Goal: Task Accomplishment & Management: Manage account settings

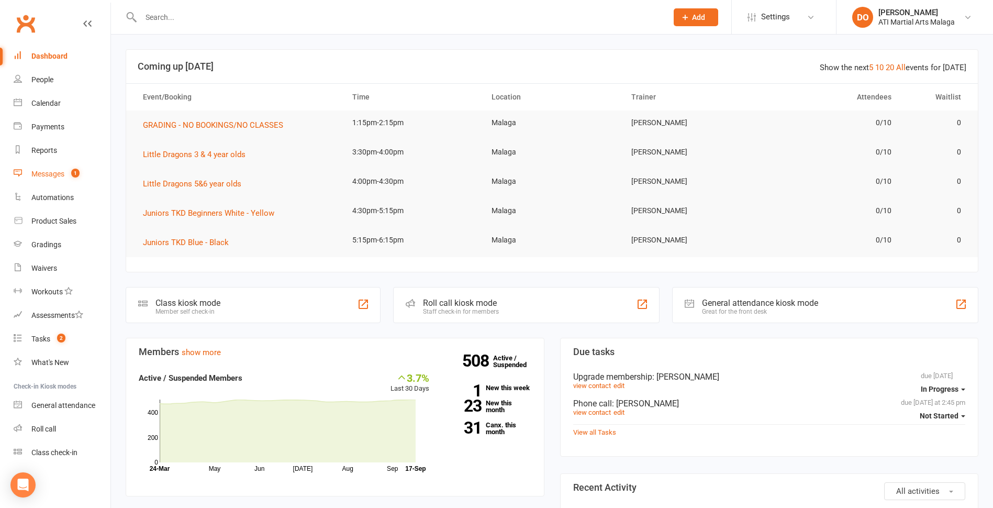
click at [56, 178] on link "Messages 1" at bounding box center [62, 174] width 97 height 24
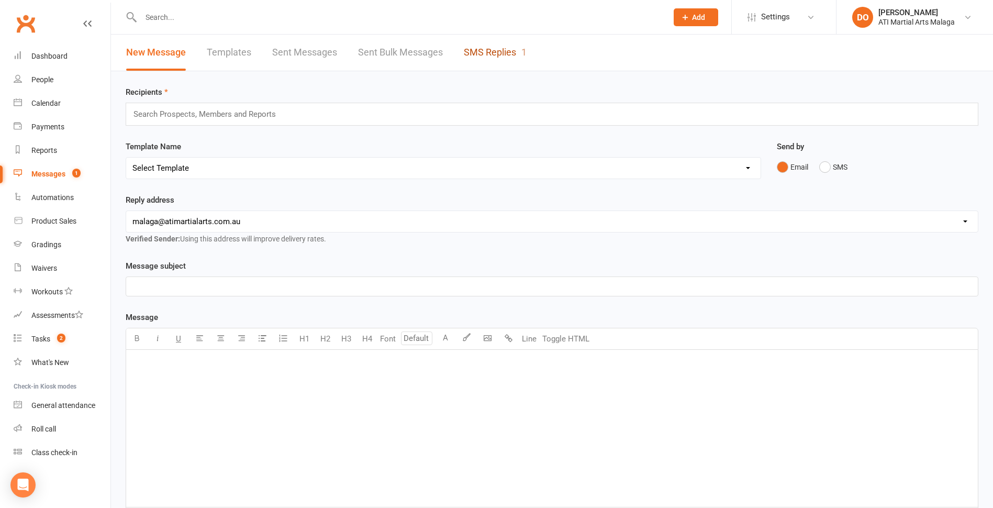
click at [498, 54] on link "SMS Replies 1" at bounding box center [495, 53] width 63 height 36
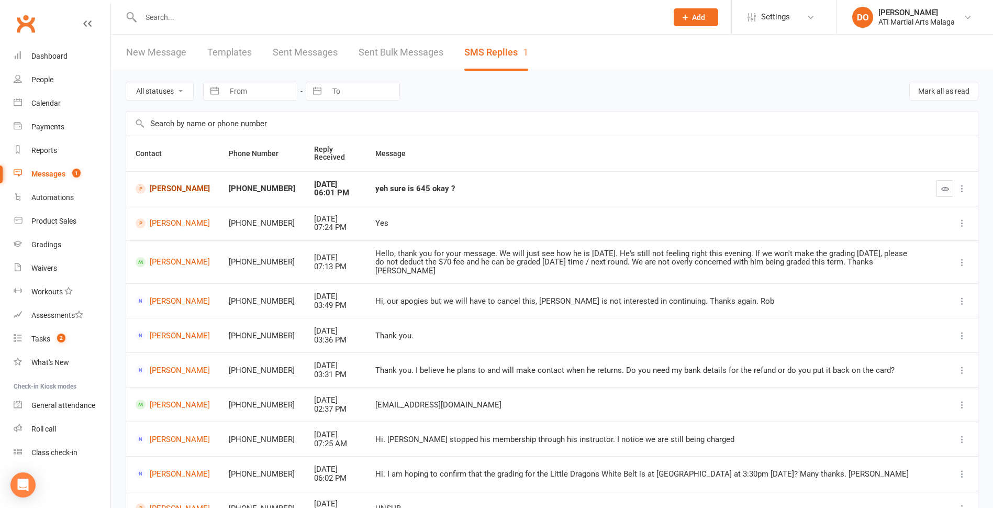
click at [165, 192] on link "[PERSON_NAME]" at bounding box center [173, 189] width 74 height 10
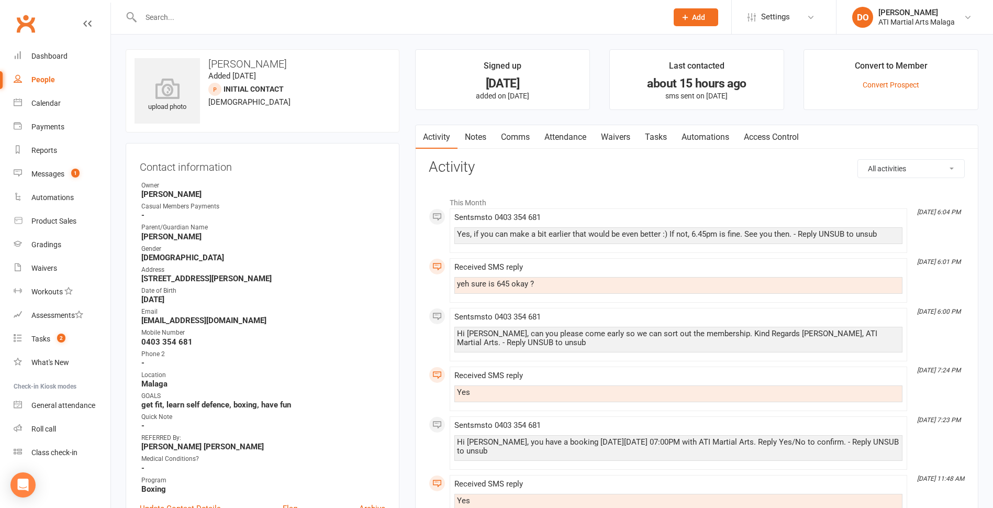
click at [507, 21] on input "text" at bounding box center [399, 17] width 522 height 15
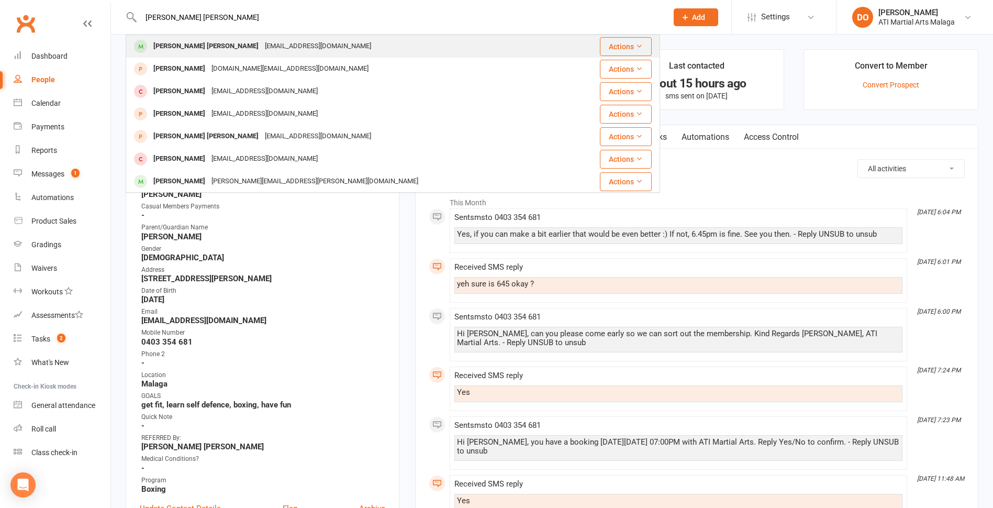
type input "[PERSON_NAME] [PERSON_NAME]"
click at [318, 43] on div "[PERSON_NAME] [PERSON_NAME] [EMAIL_ADDRESS][DOMAIN_NAME]" at bounding box center [348, 46] width 443 height 21
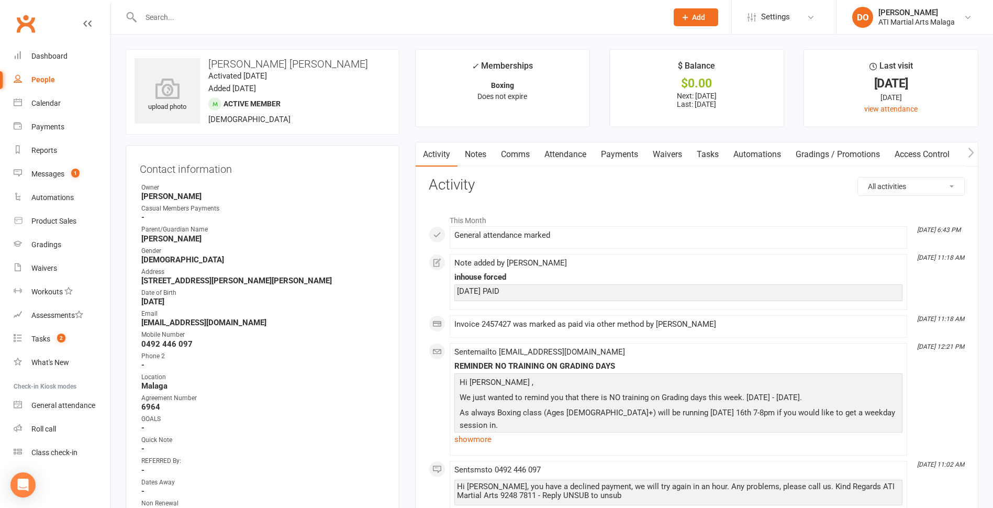
click at [487, 153] on link "Notes" at bounding box center [476, 154] width 36 height 24
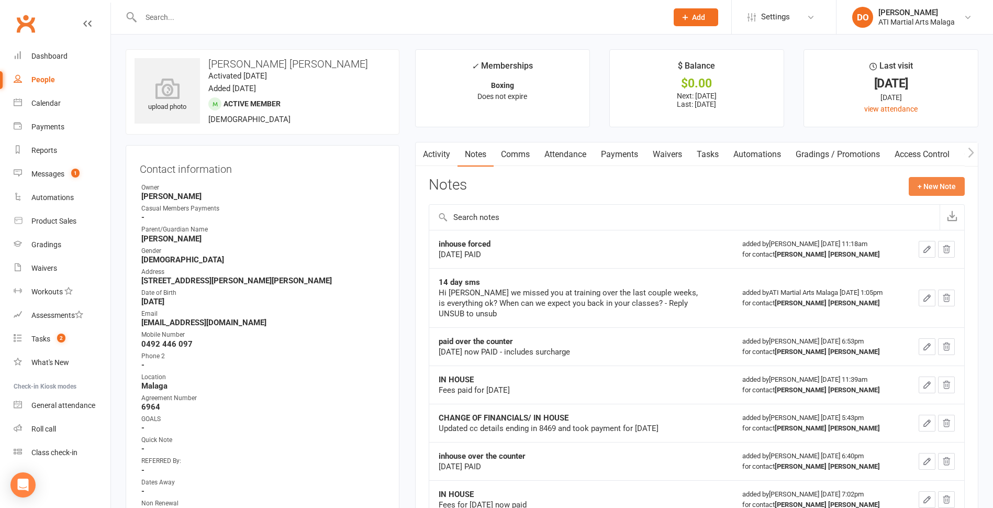
click at [940, 188] on button "+ New Note" at bounding box center [937, 186] width 56 height 19
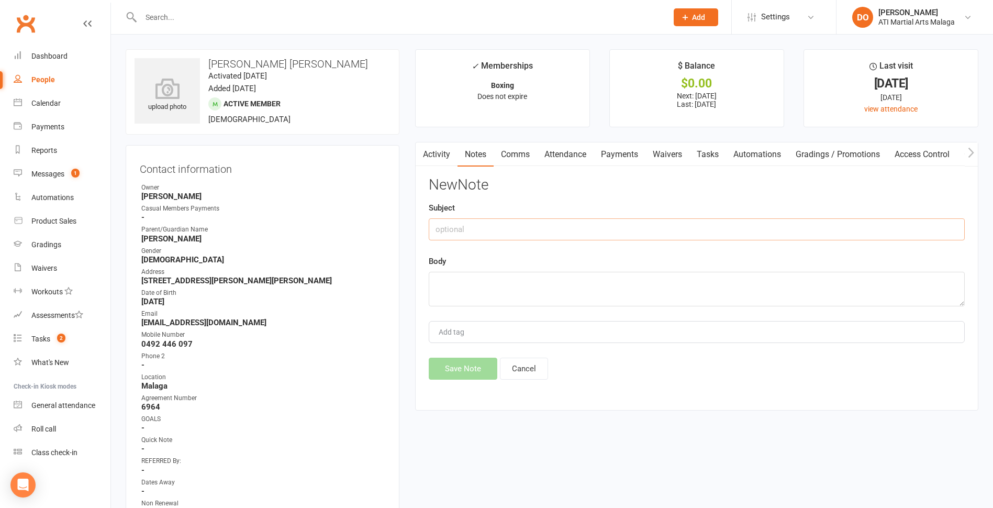
click at [630, 237] on input "text" at bounding box center [697, 229] width 536 height 22
click at [559, 231] on input "$50 referral credit for referring" at bounding box center [697, 229] width 536 height 22
type input "$50 referral credit for referring"
click at [530, 295] on textarea at bounding box center [697, 289] width 536 height 35
type textarea "."
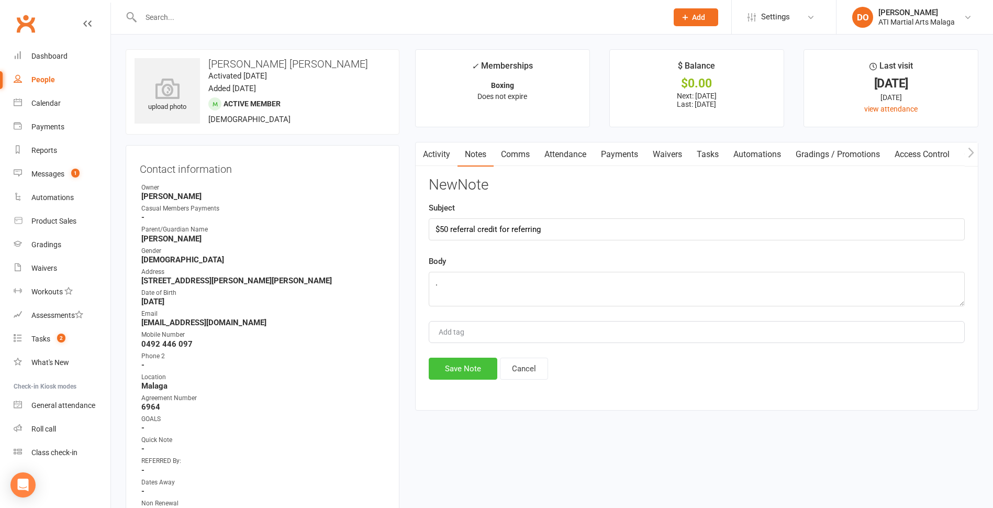
click at [475, 368] on button "Save Note" at bounding box center [463, 369] width 69 height 22
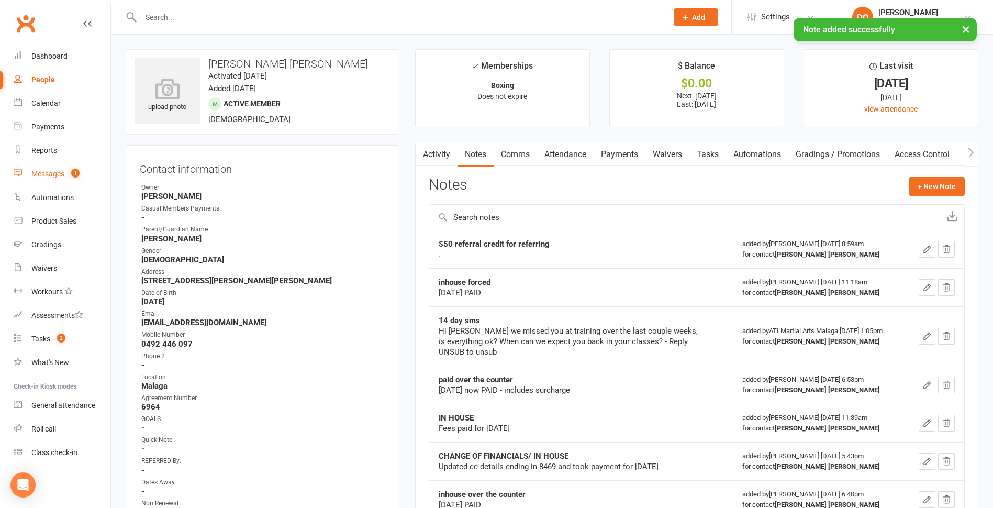
click at [58, 177] on div "Messages" at bounding box center [47, 174] width 33 height 8
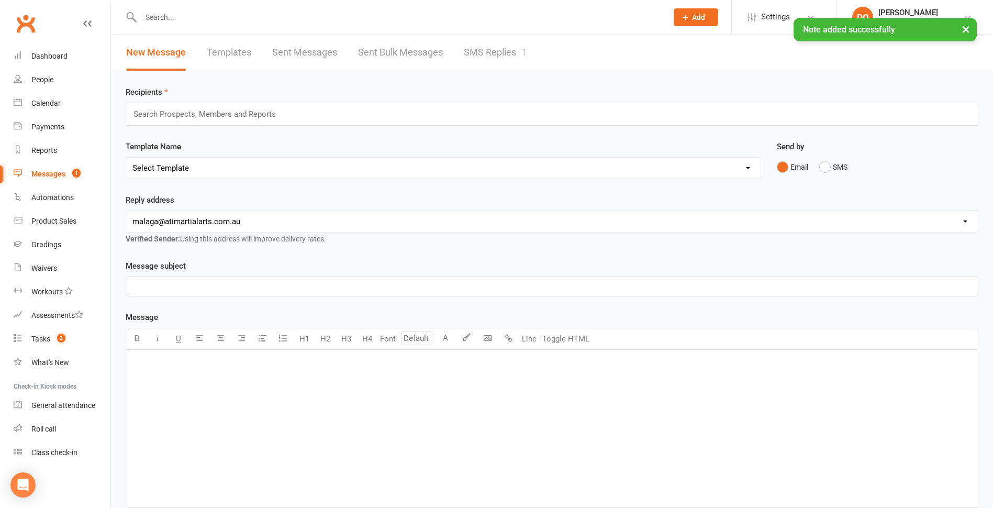
click at [504, 49] on link "SMS Replies 1" at bounding box center [495, 53] width 63 height 36
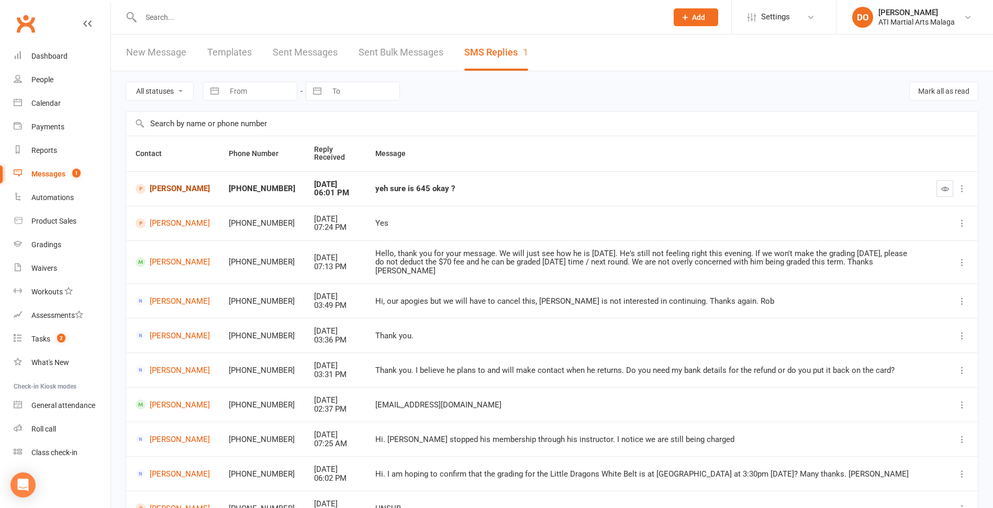
click at [165, 192] on link "[PERSON_NAME]" at bounding box center [173, 189] width 74 height 10
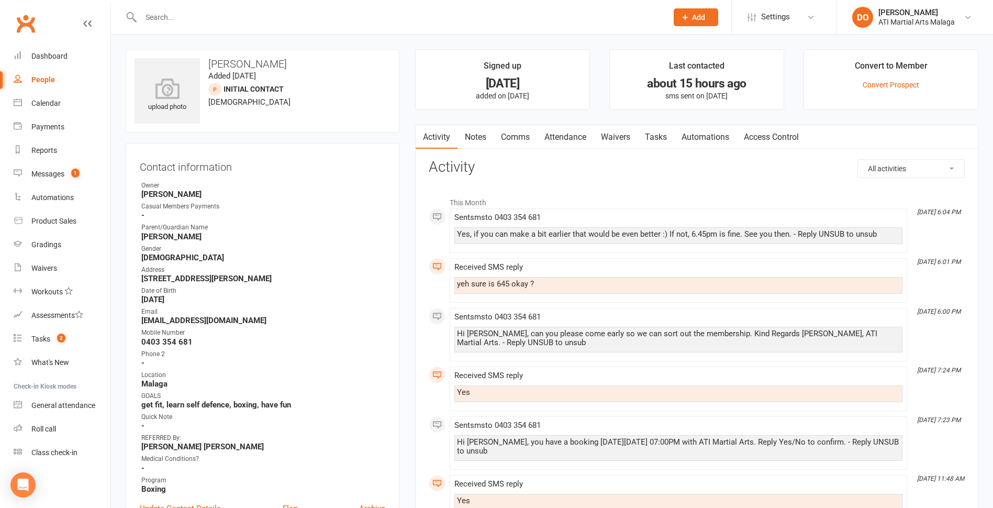
drag, startPoint x: 191, startPoint y: 238, endPoint x: 142, endPoint y: 241, distance: 48.2
click at [142, 241] on strong "[PERSON_NAME]" at bounding box center [263, 236] width 244 height 9
drag, startPoint x: 142, startPoint y: 241, endPoint x: 148, endPoint y: 236, distance: 7.8
copy strong "[PERSON_NAME]"
click at [265, 16] on input "text" at bounding box center [399, 17] width 522 height 15
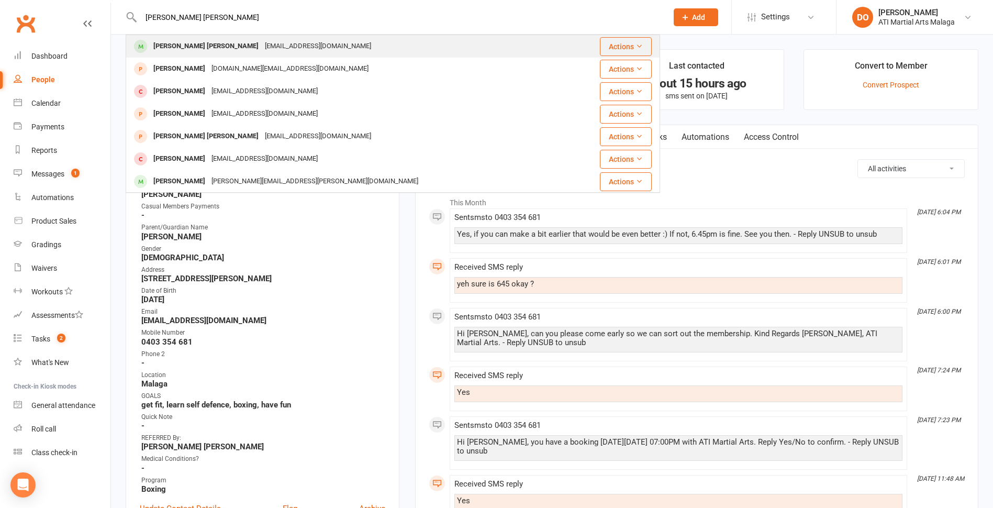
type input "[PERSON_NAME] [PERSON_NAME]"
click at [262, 49] on div "[EMAIL_ADDRESS][DOMAIN_NAME]" at bounding box center [318, 46] width 113 height 15
click at [0, 0] on div "Loading" at bounding box center [0, 0] width 0 height 0
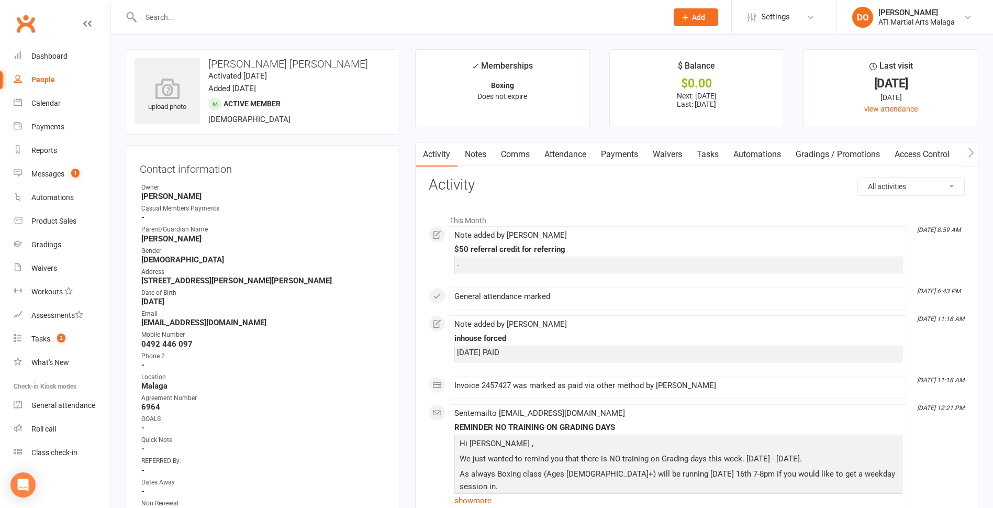
click at [477, 150] on link "Notes" at bounding box center [476, 154] width 36 height 24
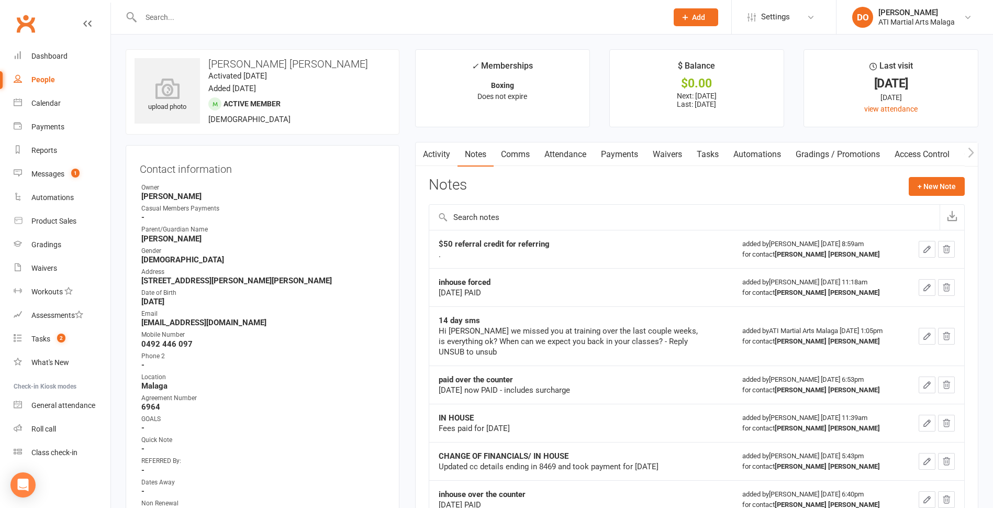
click at [928, 250] on icon "button" at bounding box center [927, 249] width 6 height 6
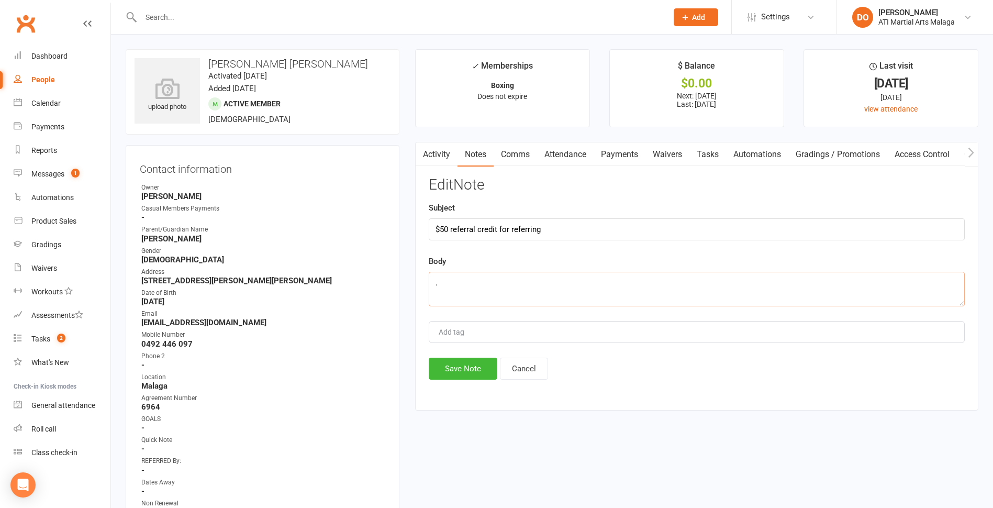
drag, startPoint x: 447, startPoint y: 285, endPoint x: 426, endPoint y: 285, distance: 20.9
click at [426, 285] on div "Activity Notes Comms Attendance Payments Waivers Tasks Automations Gradings / P…" at bounding box center [696, 276] width 563 height 269
paste textarea "[PERSON_NAME]"
type textarea "[PERSON_NAME]"
click at [488, 345] on div "Edit Note Subject $50 referral credit for referring Body [PERSON_NAME] Add tag …" at bounding box center [697, 278] width 536 height 203
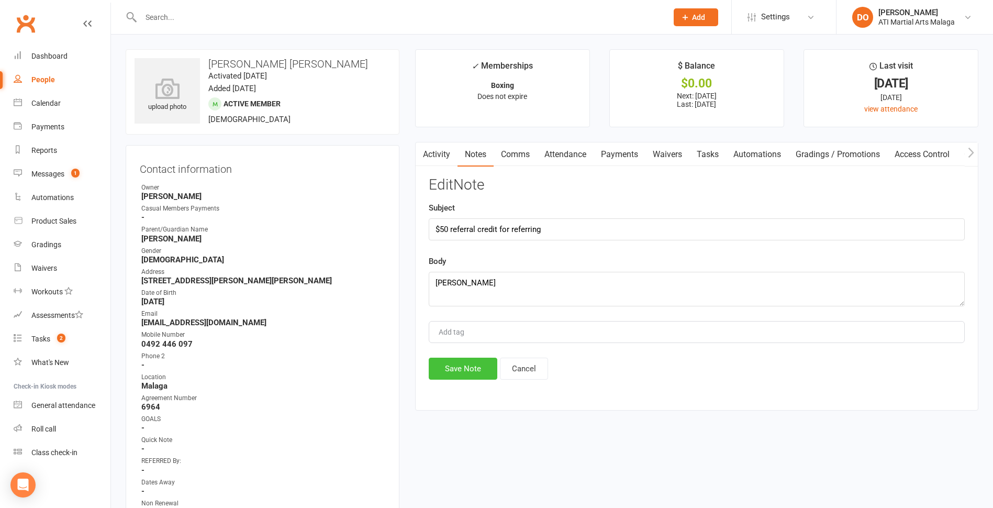
click at [464, 369] on button "Save Note" at bounding box center [463, 369] width 69 height 22
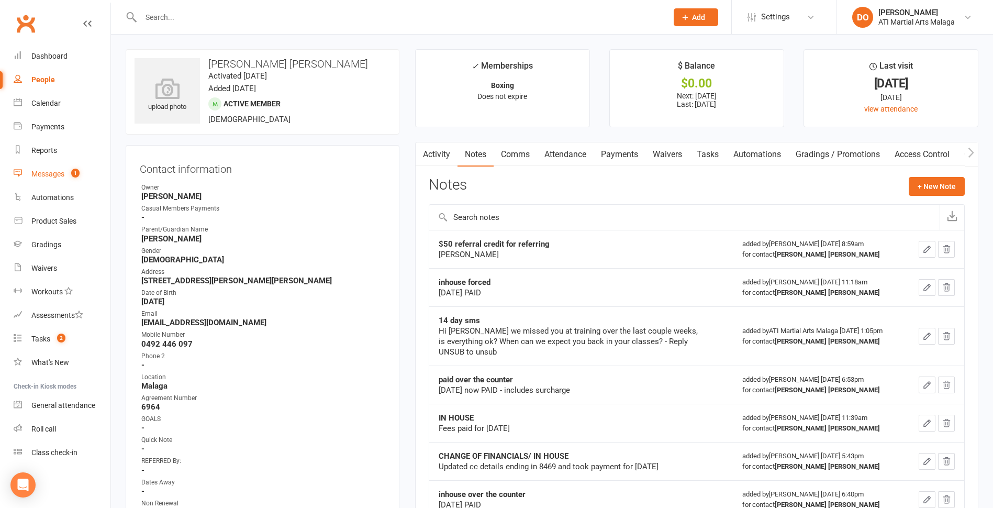
click at [54, 171] on div "Messages" at bounding box center [47, 174] width 33 height 8
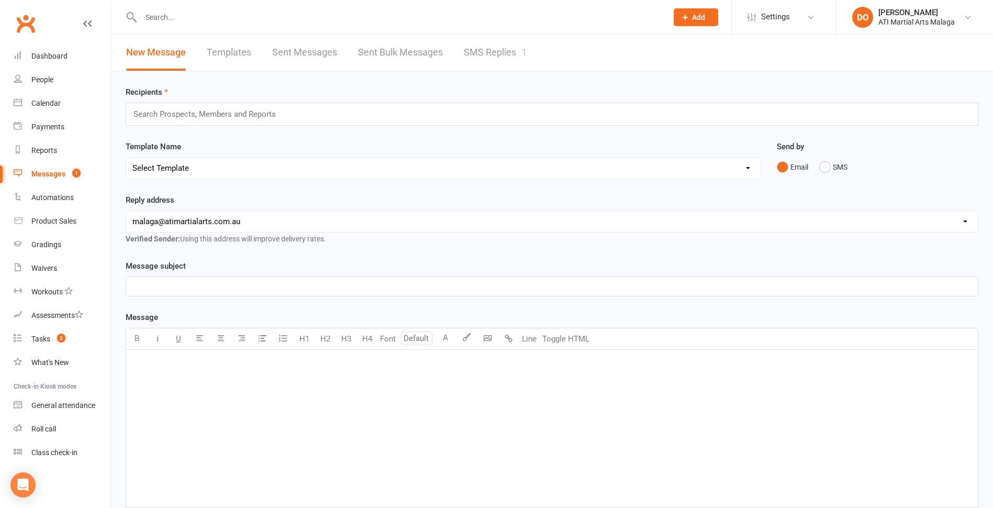
click at [501, 54] on link "SMS Replies 1" at bounding box center [495, 53] width 63 height 36
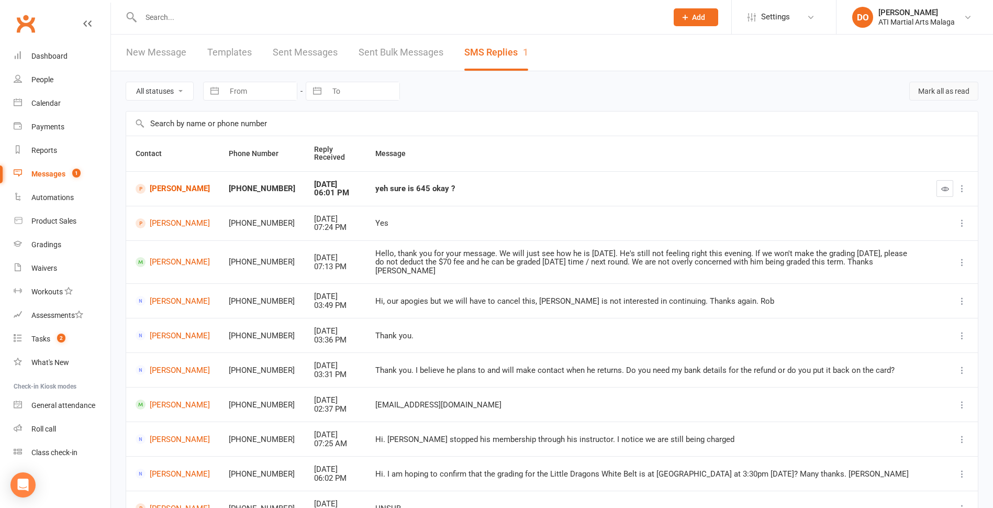
click at [943, 85] on button "Mark all as read" at bounding box center [943, 91] width 69 height 19
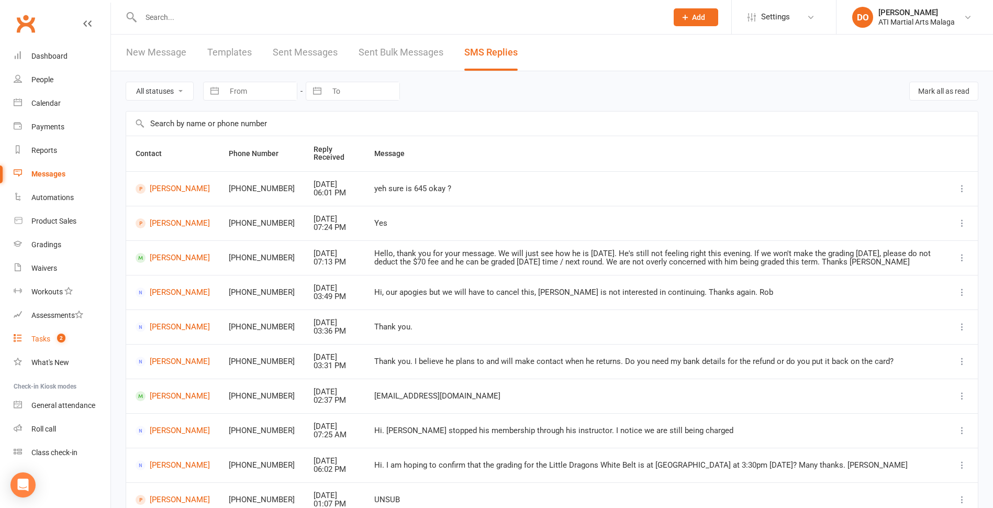
click at [38, 341] on div "Tasks" at bounding box center [40, 338] width 19 height 8
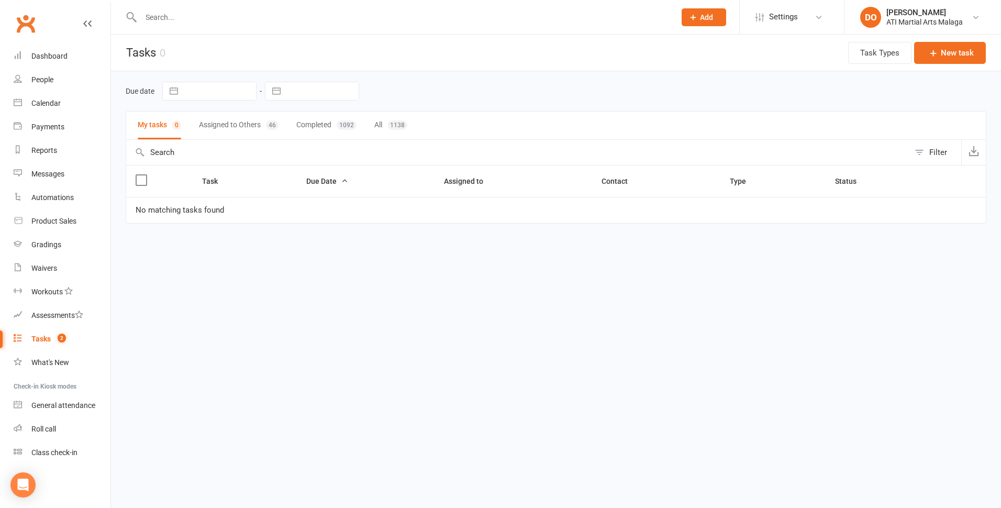
click at [241, 122] on button "Assigned to Others 46" at bounding box center [239, 125] width 80 height 28
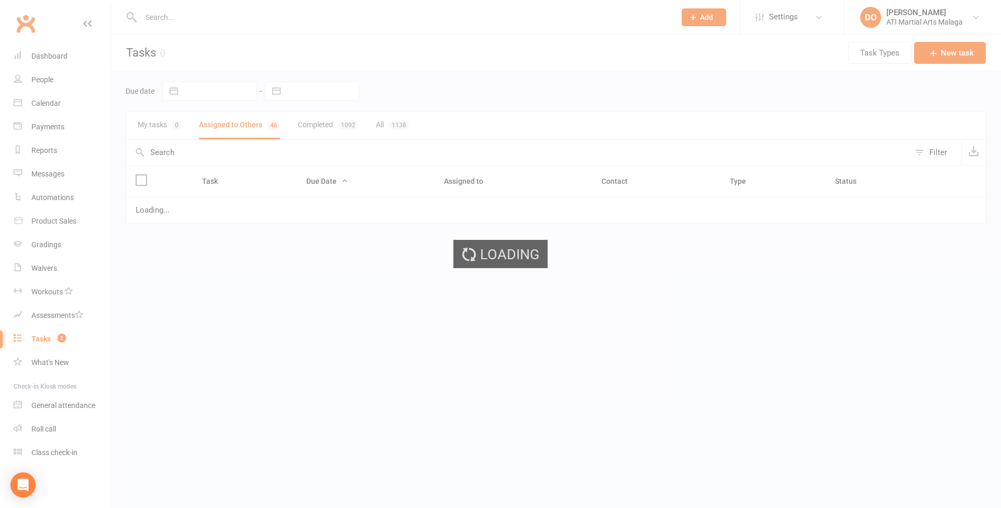
select select "started"
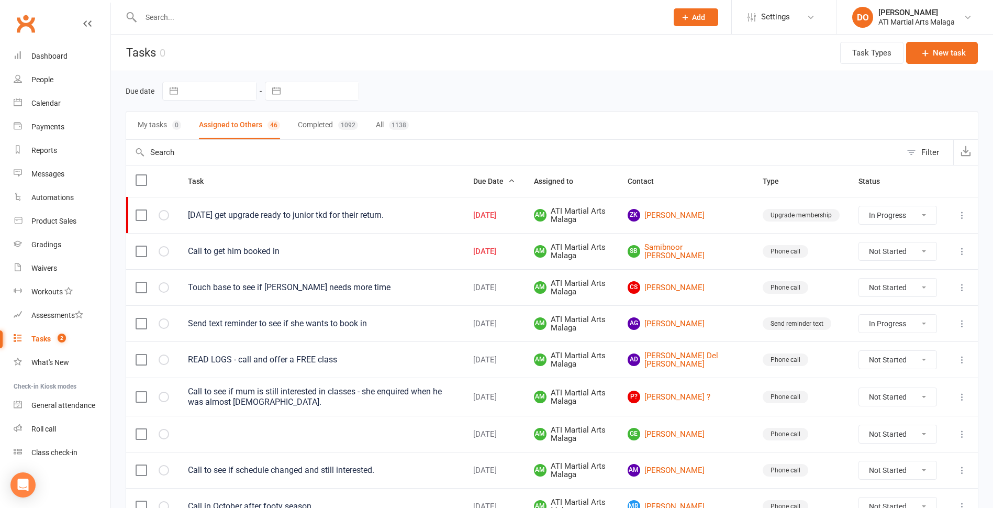
select select "started"
click at [890, 326] on select "Not Started In Progress Waiting Complete" at bounding box center [897, 324] width 77 height 18
click at [859, 315] on select "Not Started In Progress Waiting Complete" at bounding box center [897, 324] width 77 height 18
select select "started"
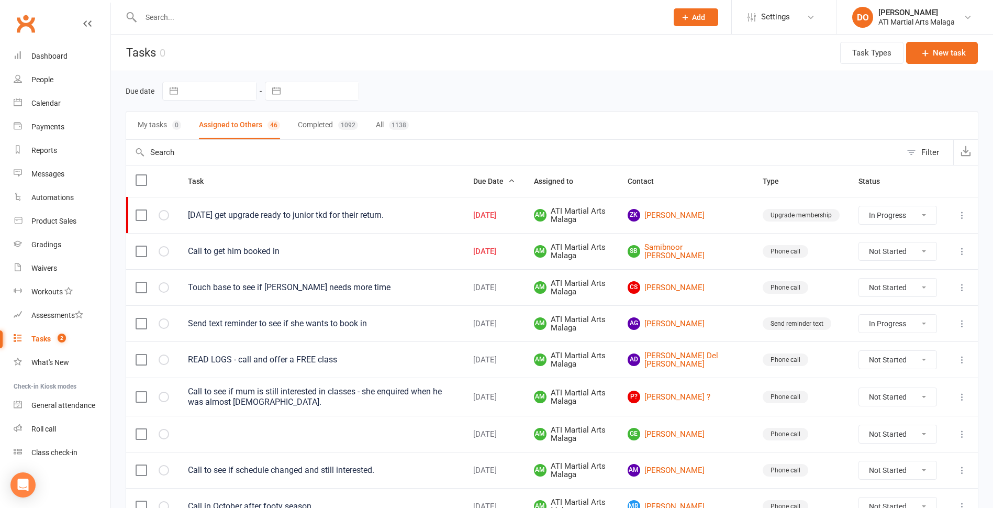
select select "started"
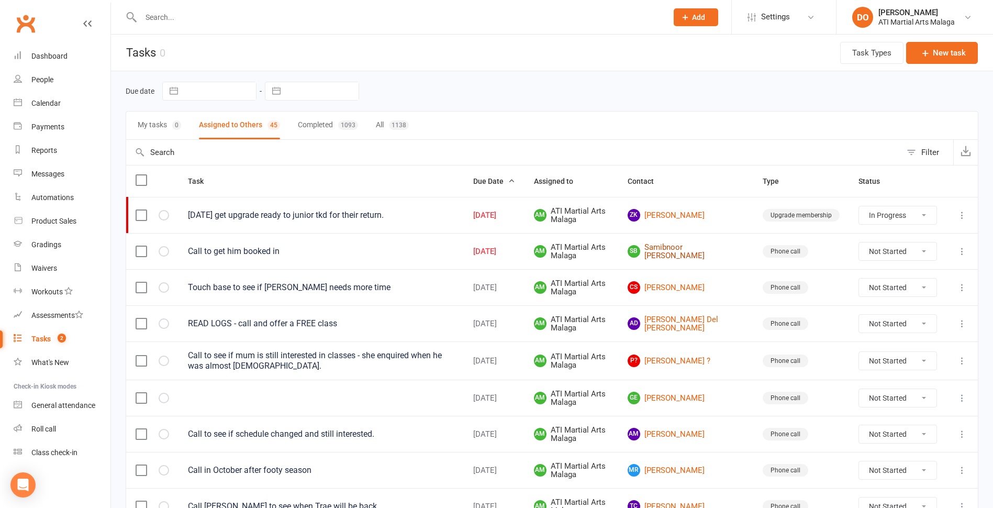
click at [694, 253] on link "SB Samibnoor [PERSON_NAME]" at bounding box center [686, 251] width 116 height 17
click at [0, 0] on div "Loading" at bounding box center [0, 0] width 0 height 0
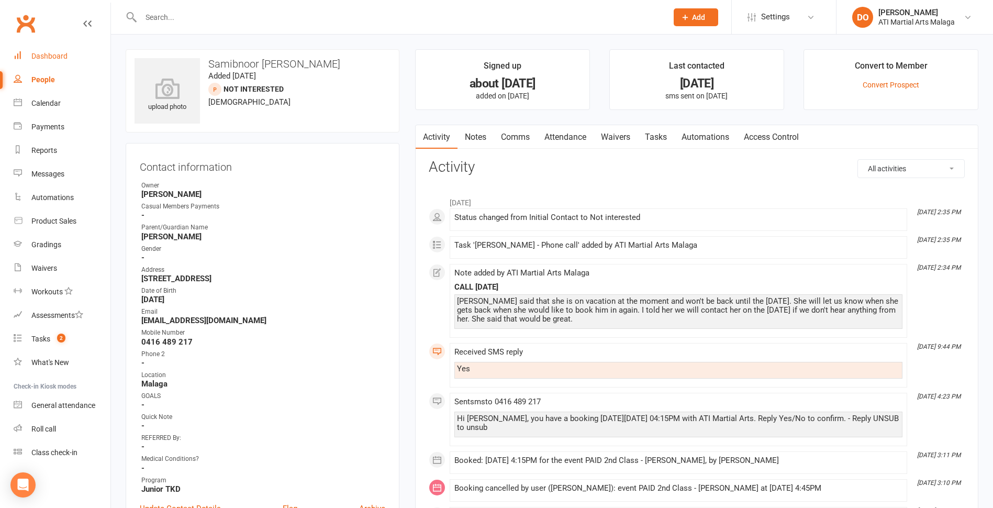
click at [63, 53] on div "Dashboard" at bounding box center [49, 56] width 36 height 8
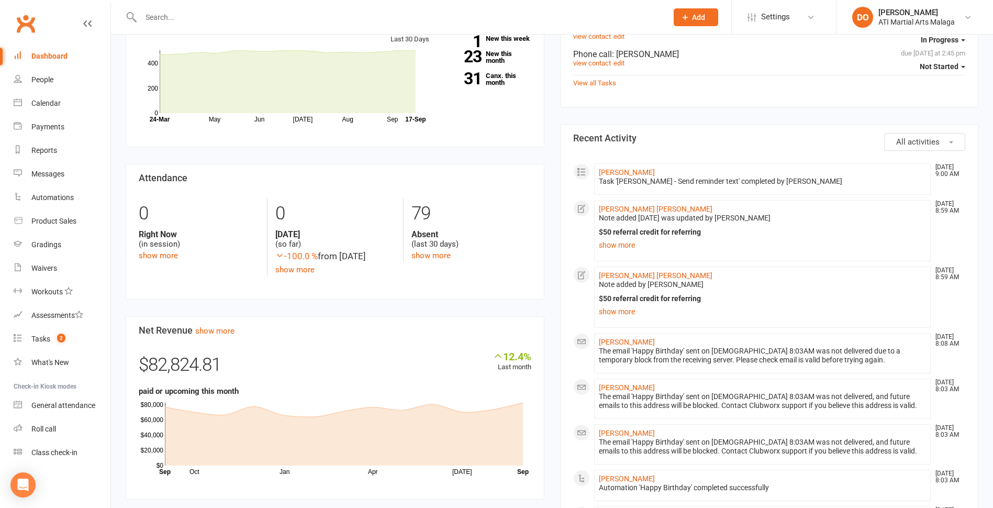
scroll to position [471, 0]
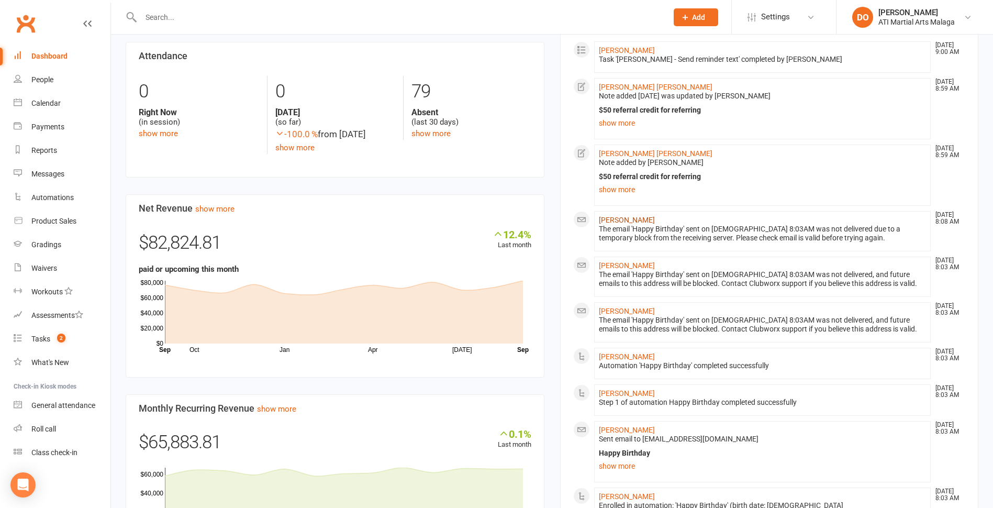
click at [618, 222] on link "[PERSON_NAME]" at bounding box center [627, 220] width 56 height 8
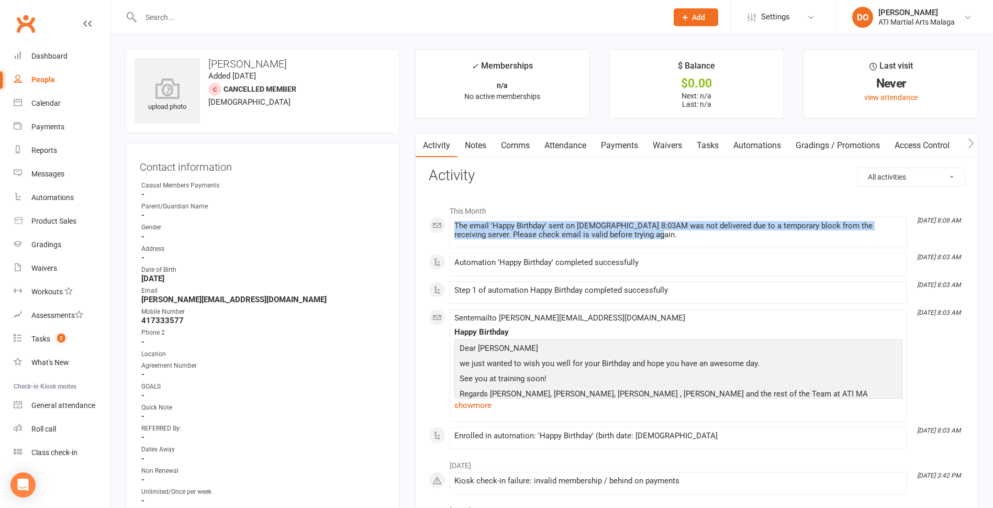
drag, startPoint x: 649, startPoint y: 242, endPoint x: 445, endPoint y: 225, distance: 203.8
click at [445, 225] on div "This Month [DATE] 8:08 AM The email 'Happy Birthday' sent on [DEMOGRAPHIC_DATA]…" at bounding box center [697, 324] width 536 height 249
drag, startPoint x: 445, startPoint y: 225, endPoint x: 476, endPoint y: 228, distance: 31.0
copy div "The email 'Happy Birthday' sent on [DEMOGRAPHIC_DATA] 8:03AM was not delivered …"
click at [476, 140] on link "Notes" at bounding box center [476, 145] width 36 height 24
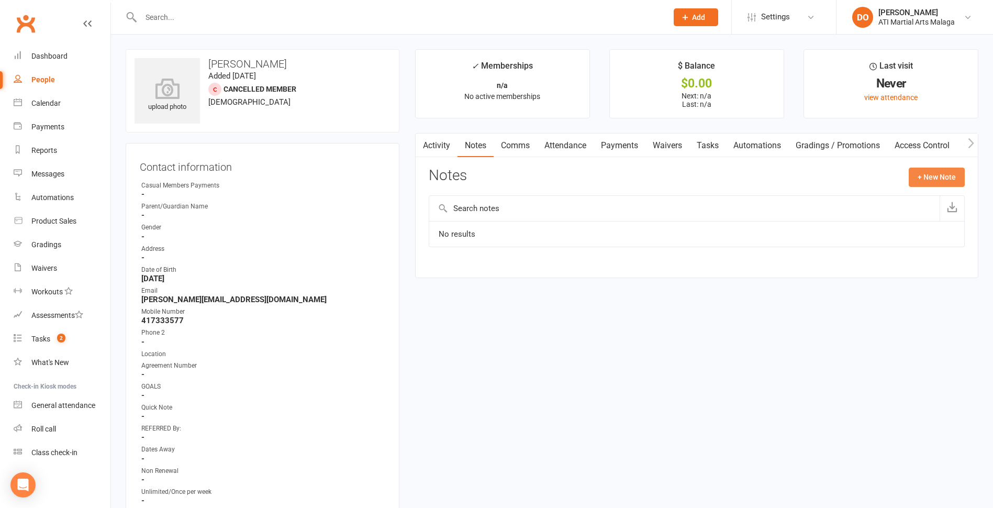
click at [926, 176] on button "+ New Note" at bounding box center [937, 177] width 56 height 19
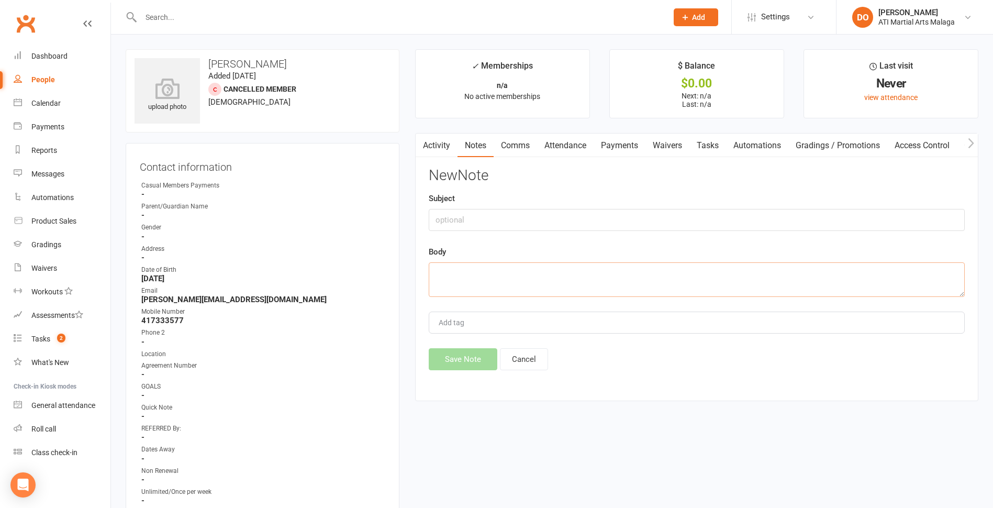
click at [527, 275] on textarea at bounding box center [697, 279] width 536 height 35
paste textarea "The email 'Happy Birthday' sent on [DEMOGRAPHIC_DATA] 8:03AM was not delivered …"
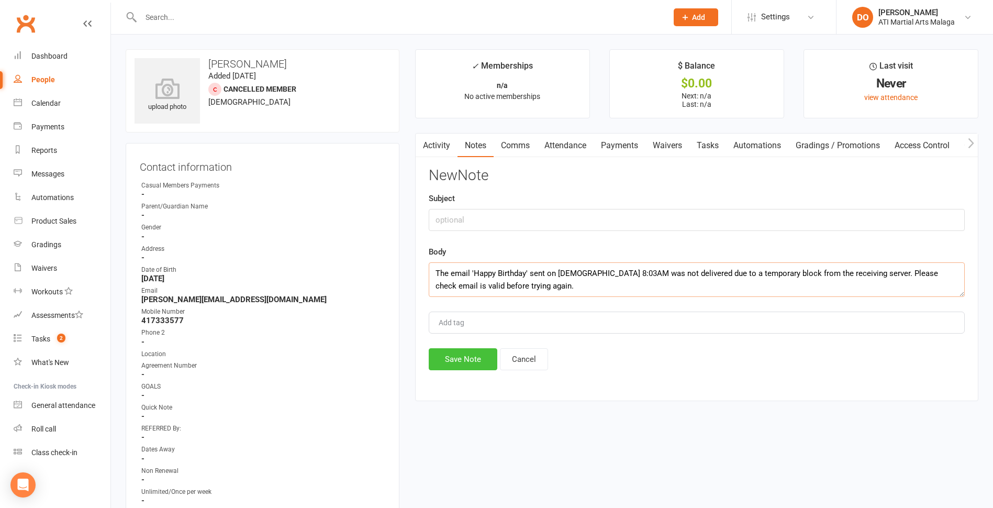
type textarea "The email 'Happy Birthday' sent on [DEMOGRAPHIC_DATA] 8:03AM was not delivered …"
click at [477, 359] on button "Save Note" at bounding box center [463, 359] width 69 height 22
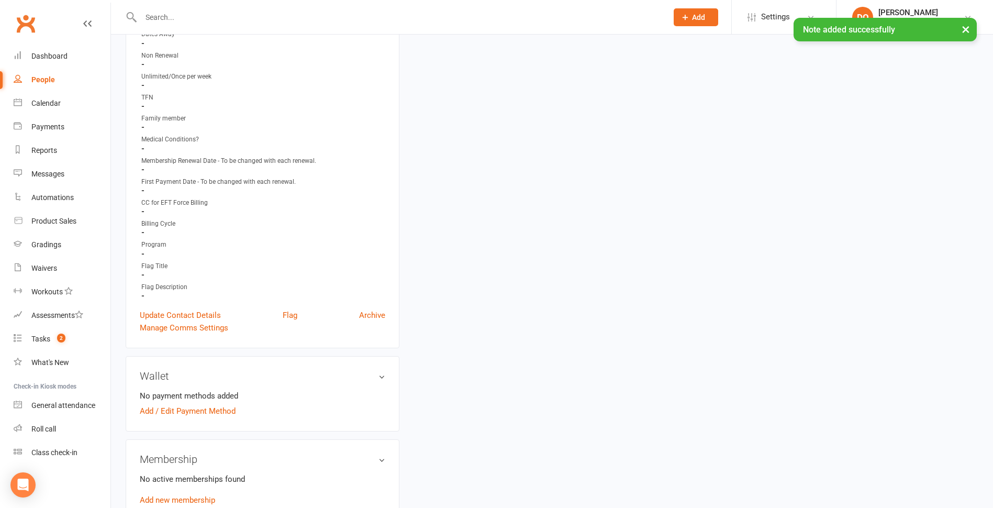
scroll to position [419, 0]
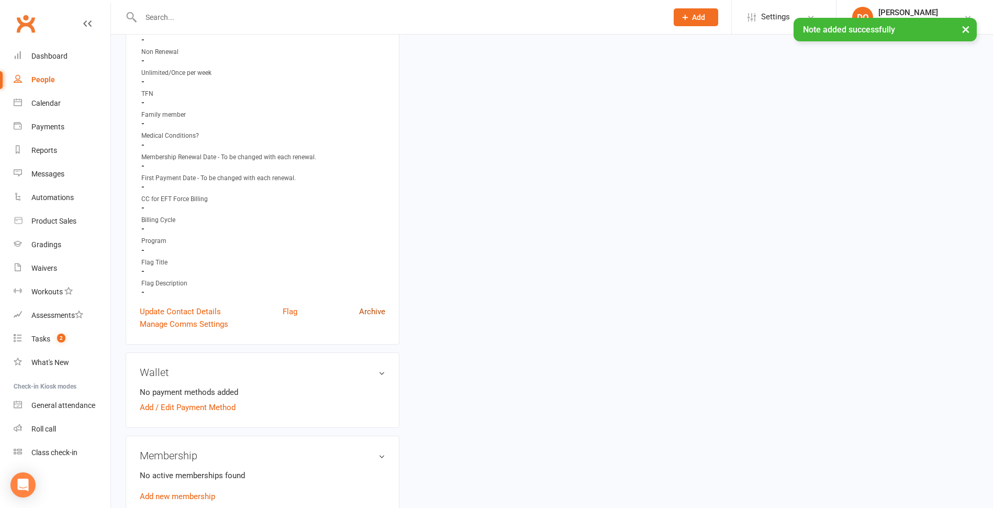
click at [378, 315] on link "Archive" at bounding box center [372, 311] width 26 height 13
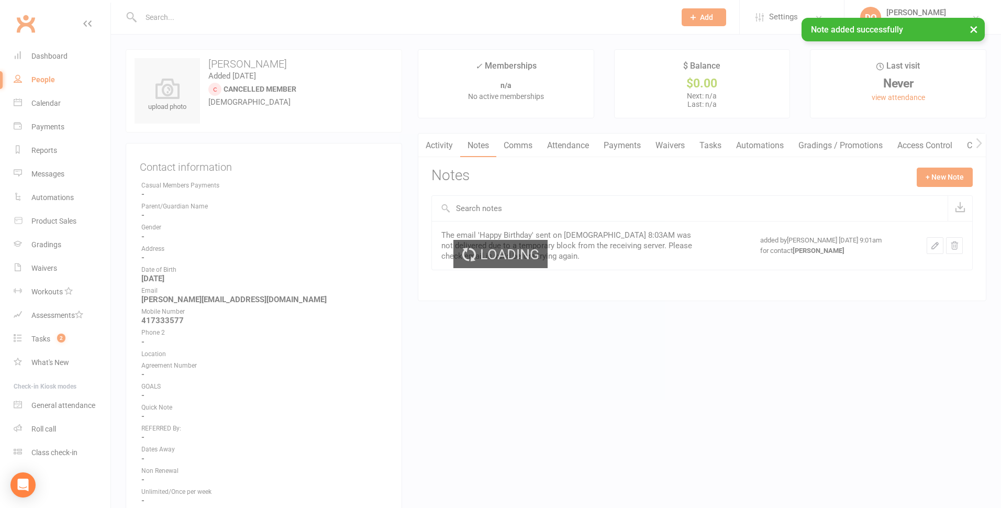
select select "100"
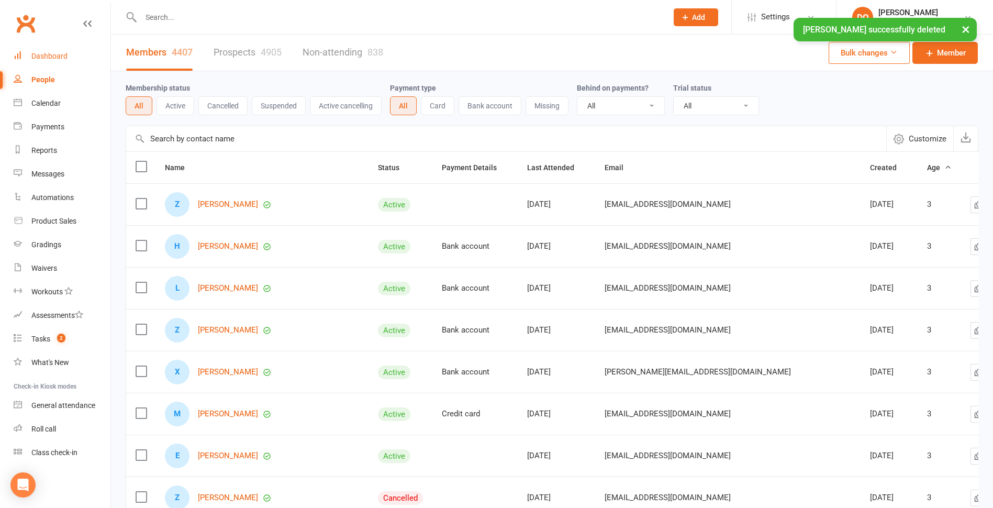
click at [49, 58] on div "Dashboard" at bounding box center [49, 56] width 36 height 8
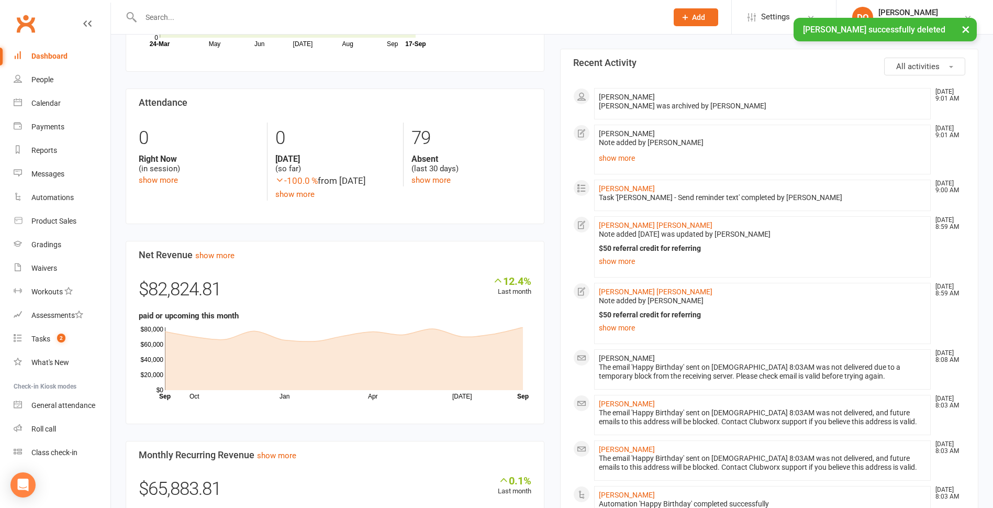
scroll to position [628, 0]
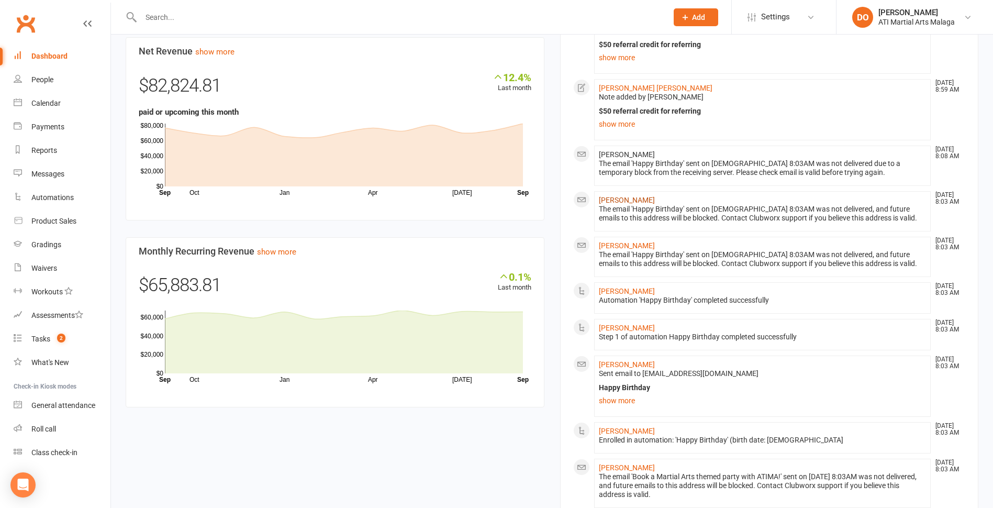
click at [616, 199] on link "[PERSON_NAME]" at bounding box center [627, 200] width 56 height 8
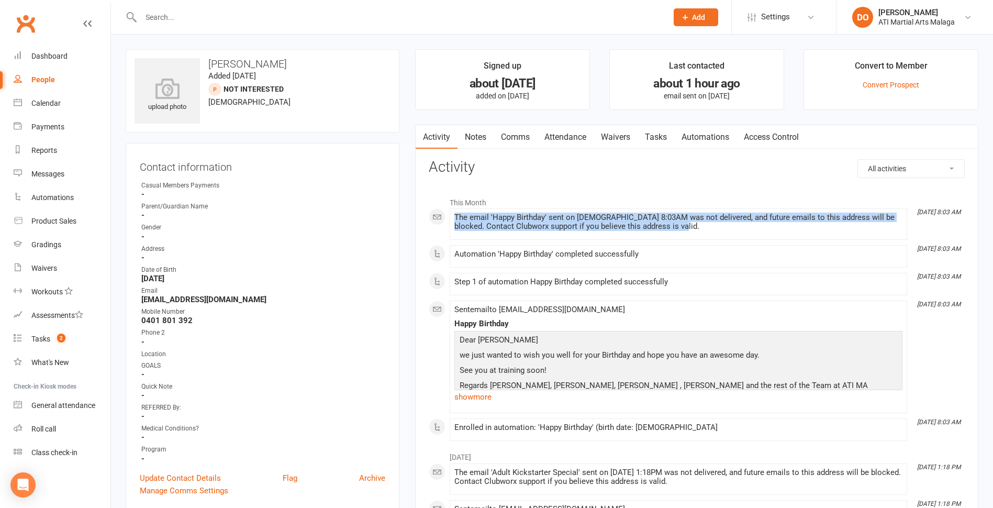
drag, startPoint x: 686, startPoint y: 228, endPoint x: 456, endPoint y: 221, distance: 230.4
click at [456, 221] on div "The email 'Happy Birthday' sent on [DEMOGRAPHIC_DATA] 8:03AM was not delivered,…" at bounding box center [678, 222] width 448 height 18
drag, startPoint x: 456, startPoint y: 221, endPoint x: 465, endPoint y: 221, distance: 9.4
copy div "The email 'Happy Birthday' sent on [DEMOGRAPHIC_DATA] 8:03AM was not delivered,…"
click at [479, 140] on link "Notes" at bounding box center [476, 137] width 36 height 24
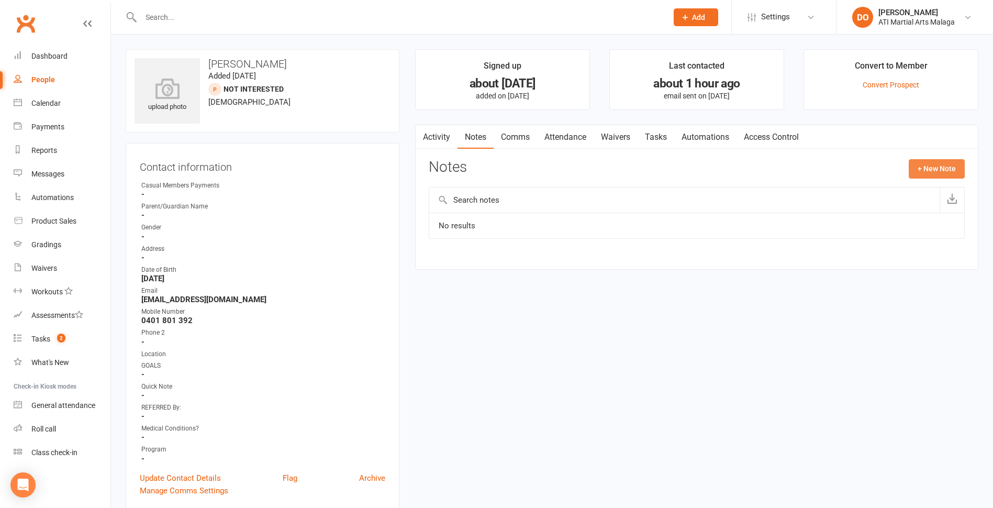
click at [922, 175] on button "+ New Note" at bounding box center [937, 168] width 56 height 19
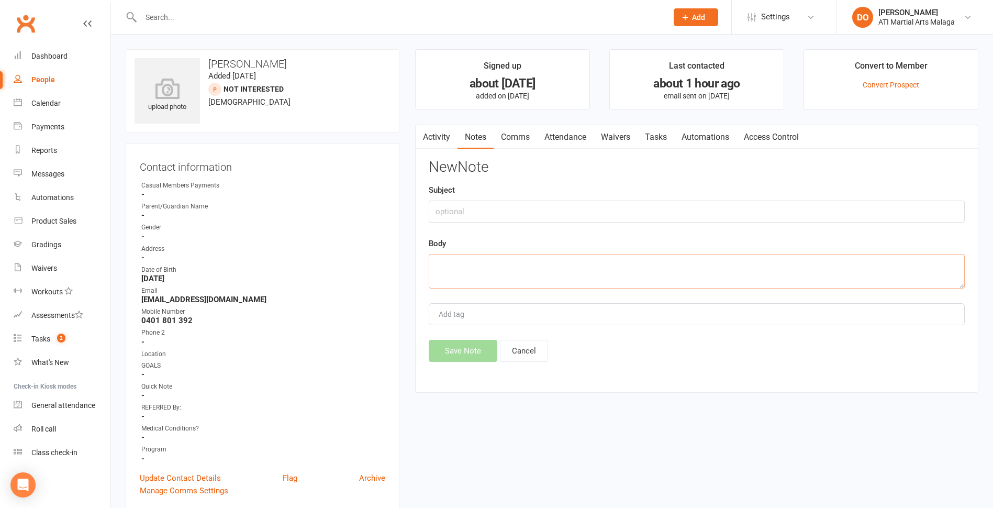
click at [530, 270] on textarea at bounding box center [697, 271] width 536 height 35
paste textarea "The email 'Happy Birthday' sent on [DEMOGRAPHIC_DATA] 8:03AM was not delivered,…"
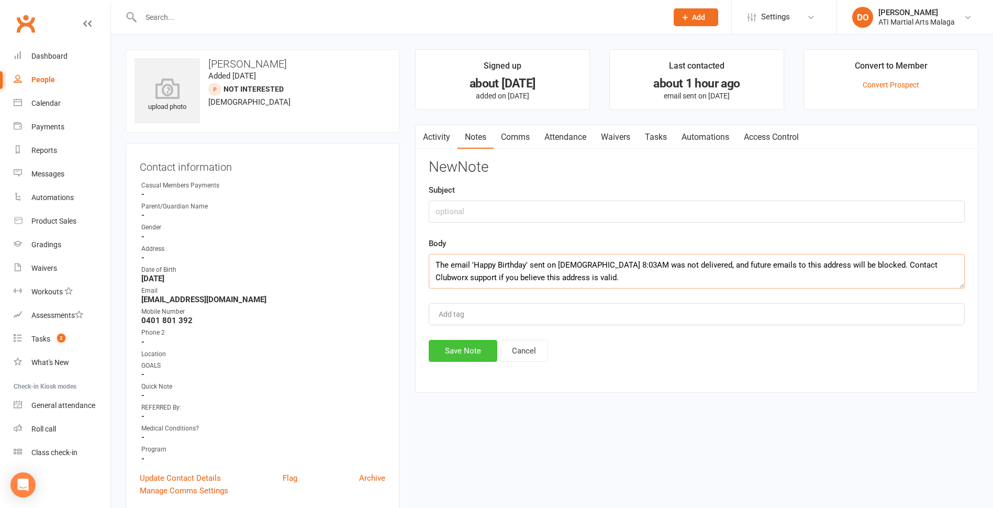
type textarea "The email 'Happy Birthday' sent on [DEMOGRAPHIC_DATA] 8:03AM was not delivered,…"
click at [470, 348] on button "Save Note" at bounding box center [463, 351] width 69 height 22
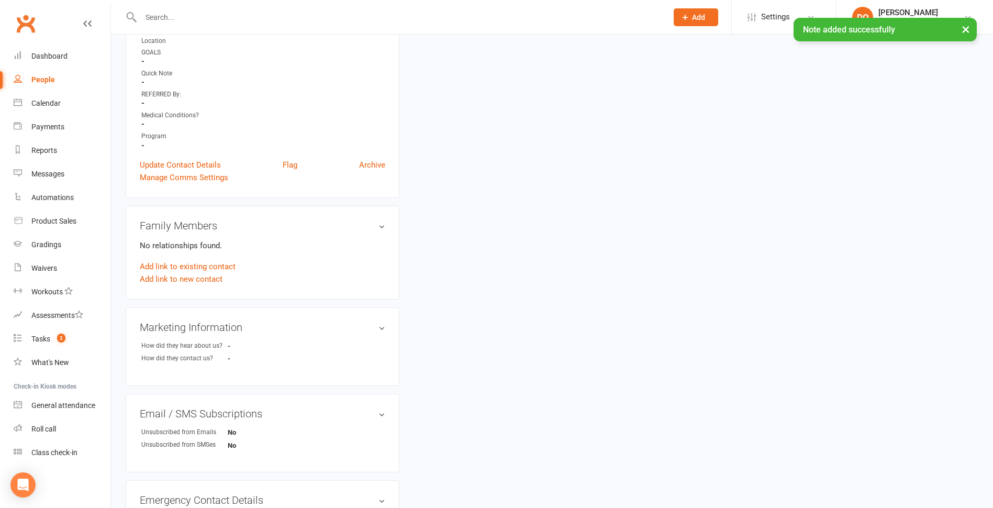
scroll to position [314, 0]
click at [369, 163] on link "Archive" at bounding box center [372, 164] width 26 height 13
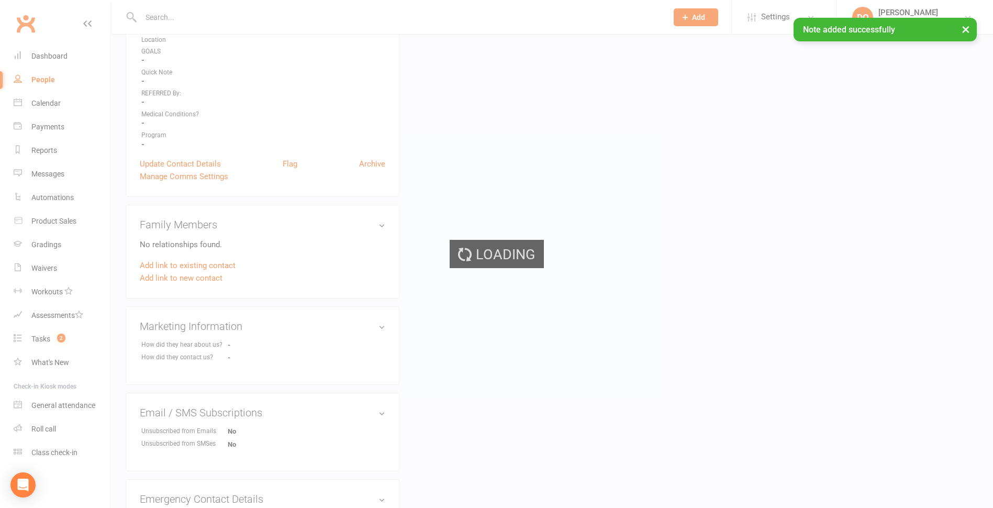
drag, startPoint x: 556, startPoint y: 34, endPoint x: 540, endPoint y: 39, distance: 16.7
click at [556, 18] on div "× Note added successfully" at bounding box center [489, 18] width 979 height 0
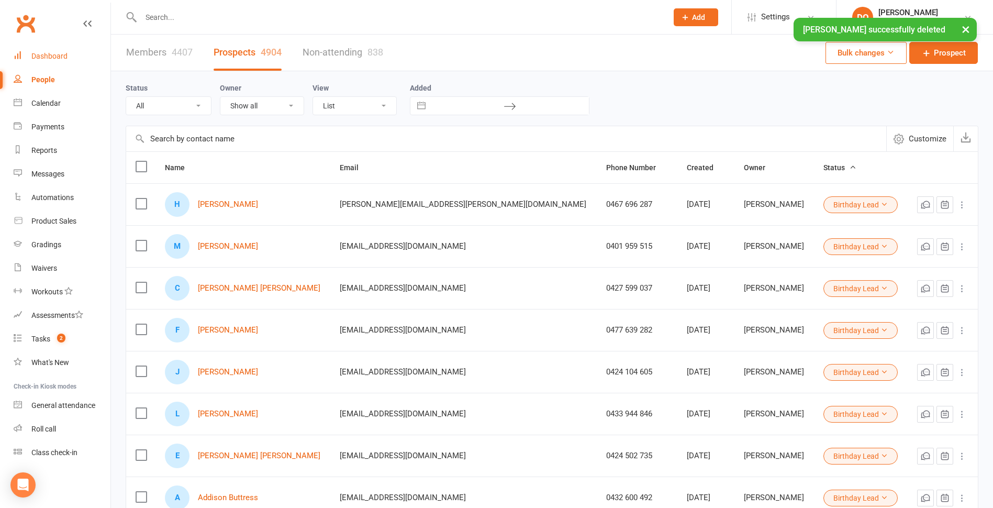
click at [51, 58] on div "Dashboard" at bounding box center [49, 56] width 36 height 8
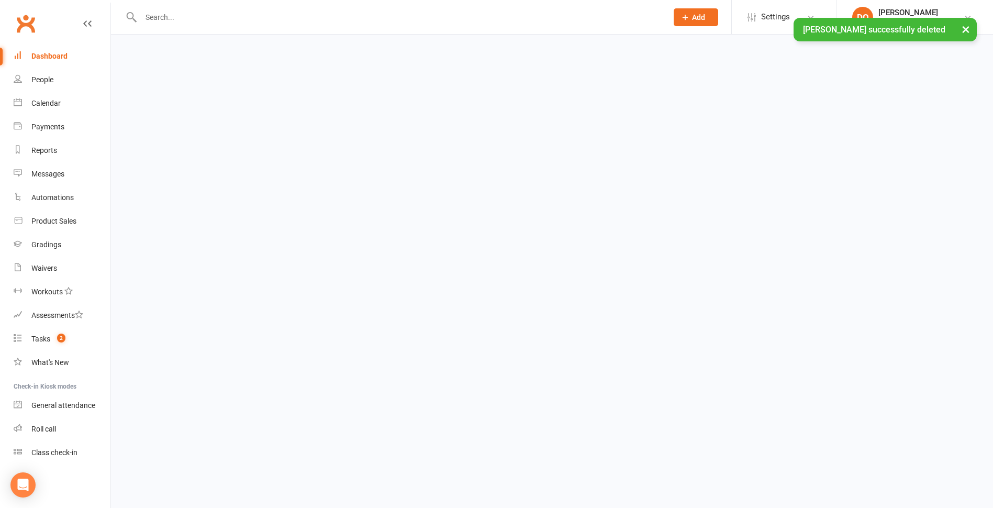
click at [51, 58] on div "Dashboard" at bounding box center [49, 56] width 36 height 8
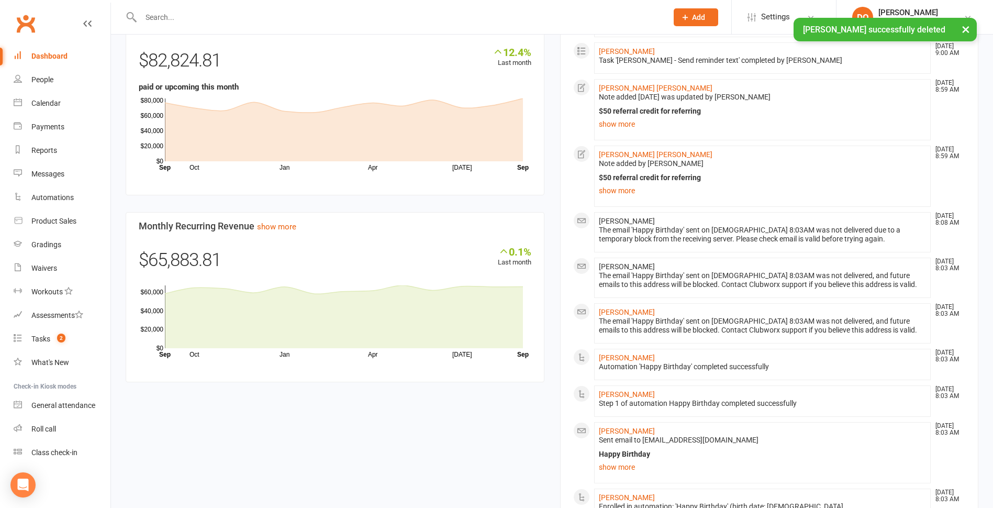
scroll to position [680, 0]
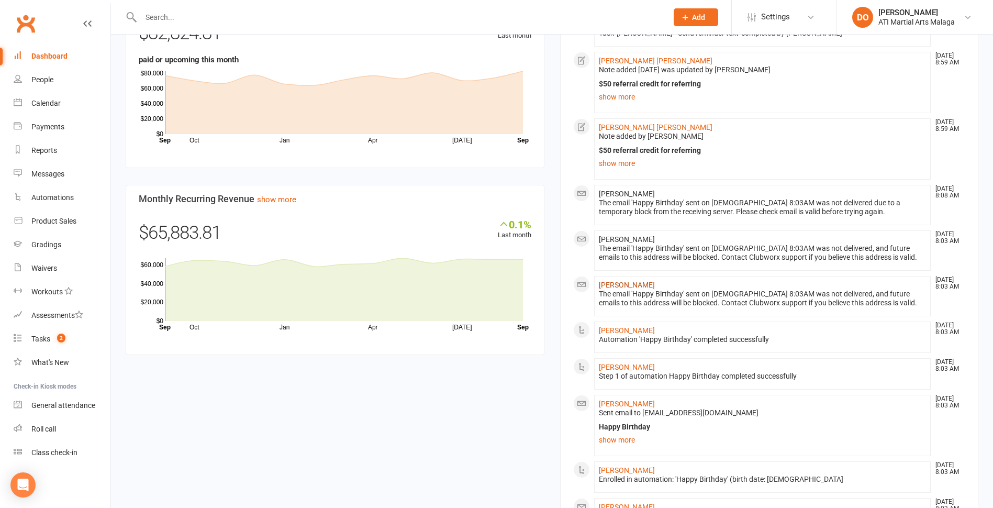
click at [646, 287] on link "[PERSON_NAME]" at bounding box center [627, 285] width 56 height 8
click at [0, 0] on div "Loading" at bounding box center [0, 0] width 0 height 0
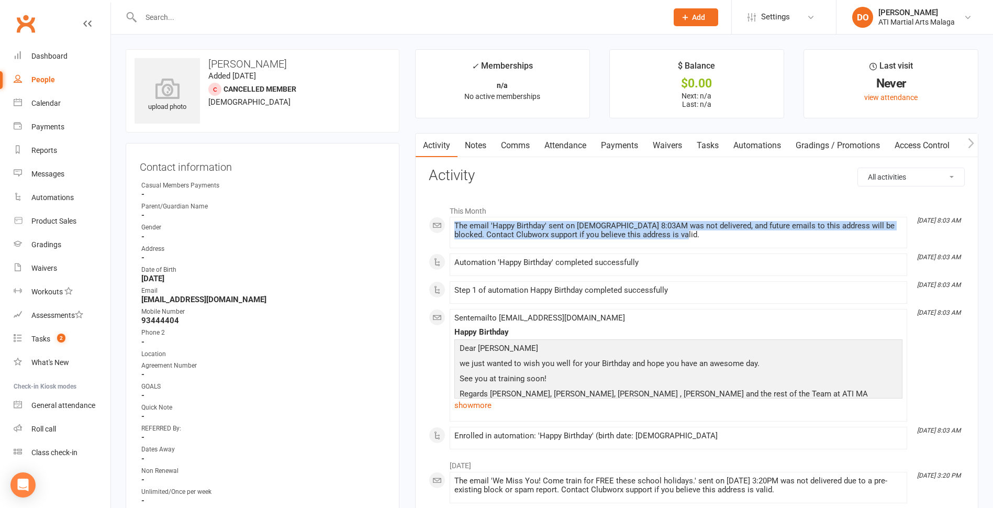
drag, startPoint x: 674, startPoint y: 239, endPoint x: 443, endPoint y: 221, distance: 232.0
click at [450, 221] on li "[DATE] 8:03 AM The email 'Happy Birthday' sent on [DEMOGRAPHIC_DATA] 8:03AM was…" at bounding box center [679, 232] width 458 height 31
drag, startPoint x: 443, startPoint y: 221, endPoint x: 508, endPoint y: 228, distance: 65.3
copy div "The email 'Happy Birthday' sent on [DEMOGRAPHIC_DATA] 8:03AM was not delivered,…"
click at [549, 240] on div "The email 'Happy Birthday' sent on [DEMOGRAPHIC_DATA] 8:03AM was not delivered,…" at bounding box center [678, 232] width 448 height 22
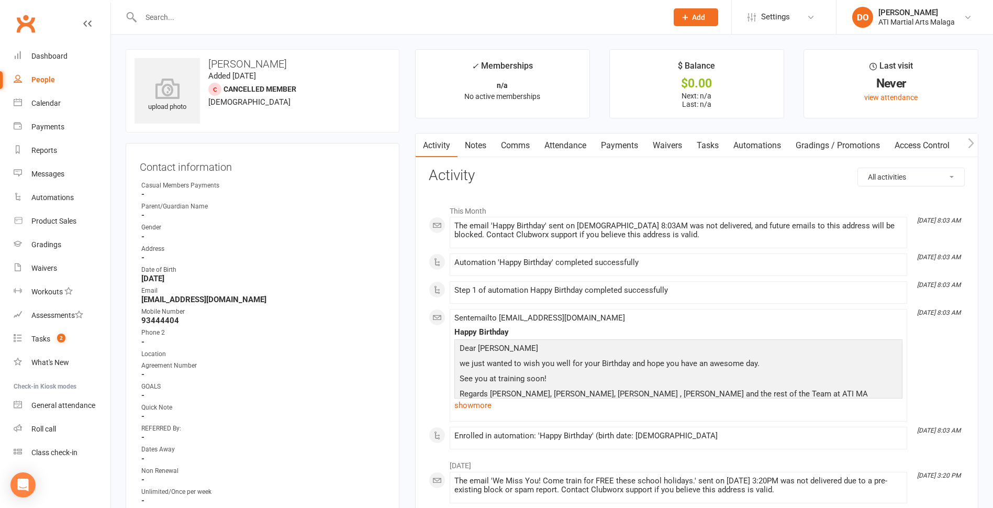
click at [478, 146] on link "Notes" at bounding box center [476, 145] width 36 height 24
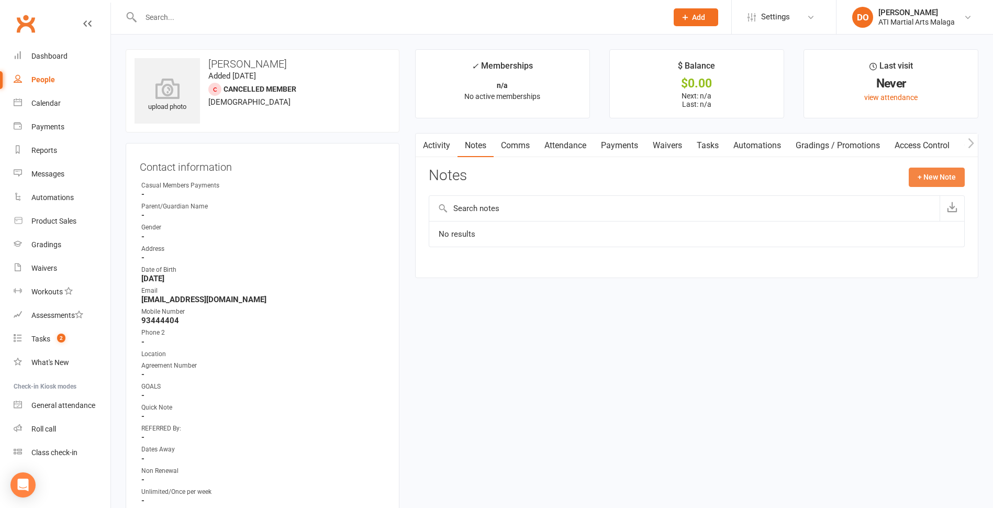
click at [916, 175] on button "+ New Note" at bounding box center [937, 177] width 56 height 19
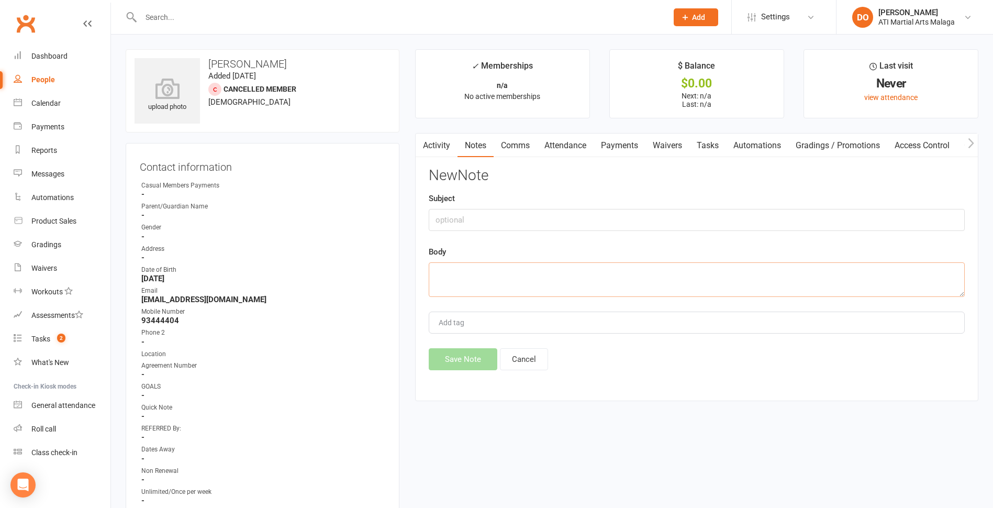
click at [509, 275] on textarea at bounding box center [697, 279] width 536 height 35
paste textarea "The email 'Happy Birthday' sent on [DEMOGRAPHIC_DATA] 8:03AM was not delivered,…"
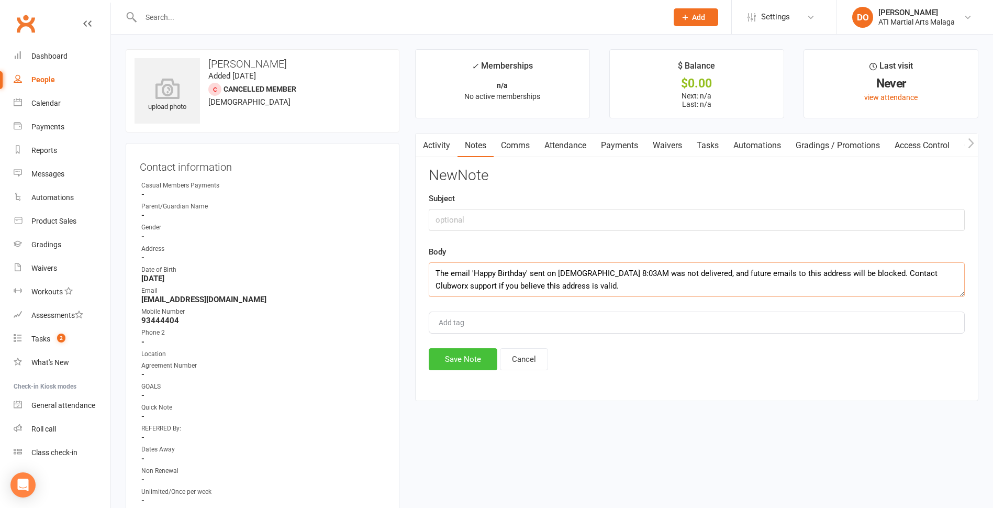
type textarea "The email 'Happy Birthday' sent on [DEMOGRAPHIC_DATA] 8:03AM was not delivered,…"
click at [466, 360] on button "Save Note" at bounding box center [463, 359] width 69 height 22
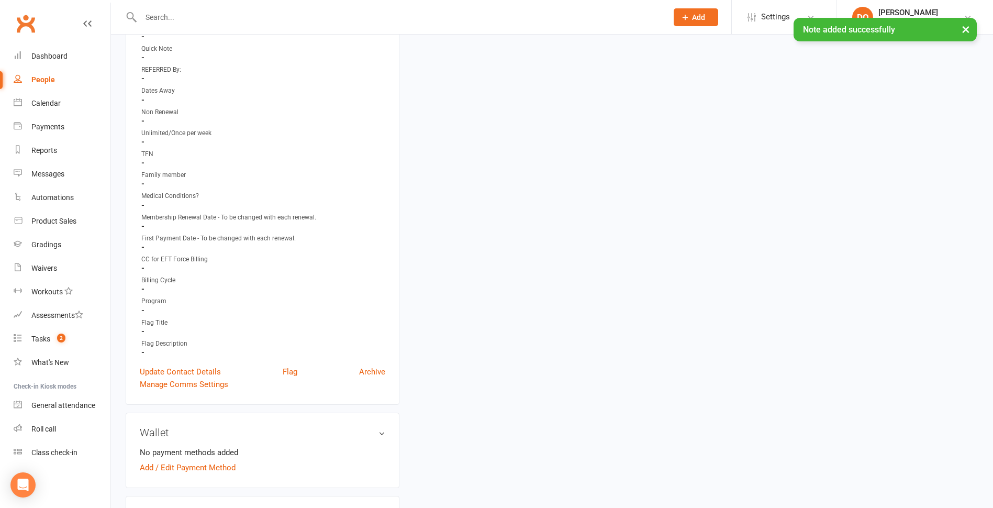
scroll to position [366, 0]
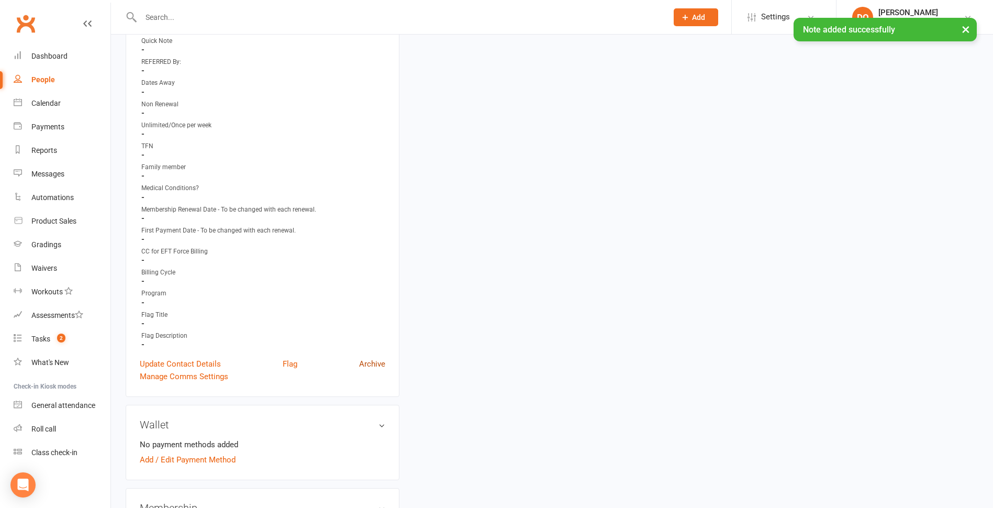
click at [370, 363] on link "Archive" at bounding box center [372, 364] width 26 height 13
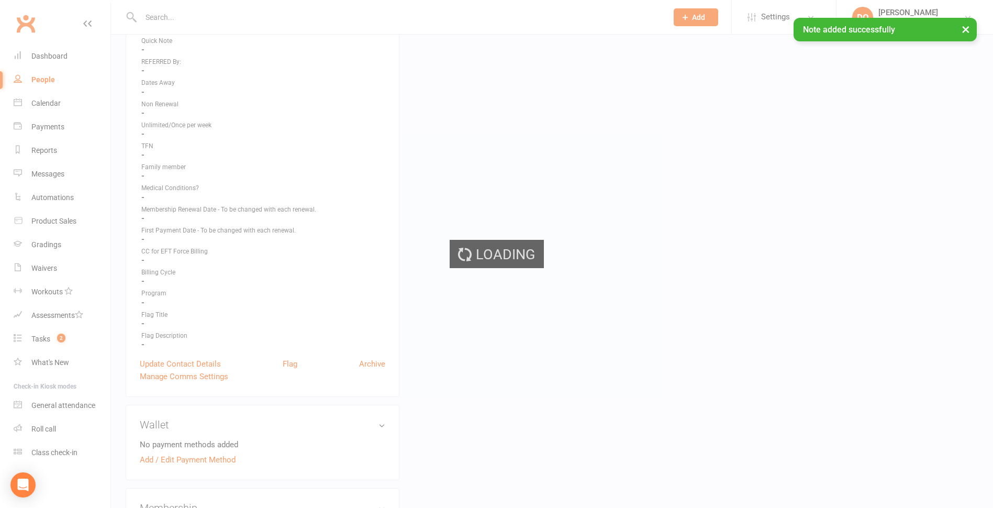
select select "100"
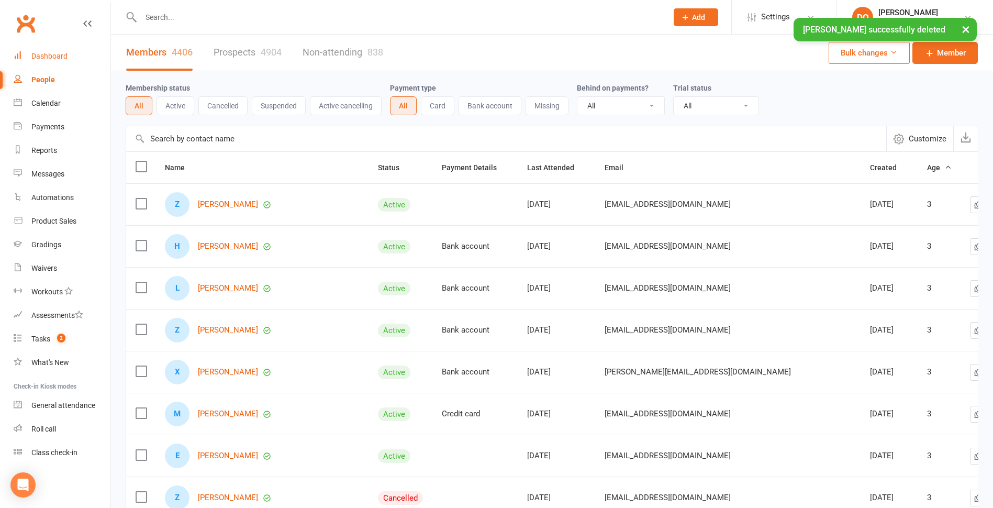
click at [62, 51] on link "Dashboard" at bounding box center [62, 56] width 97 height 24
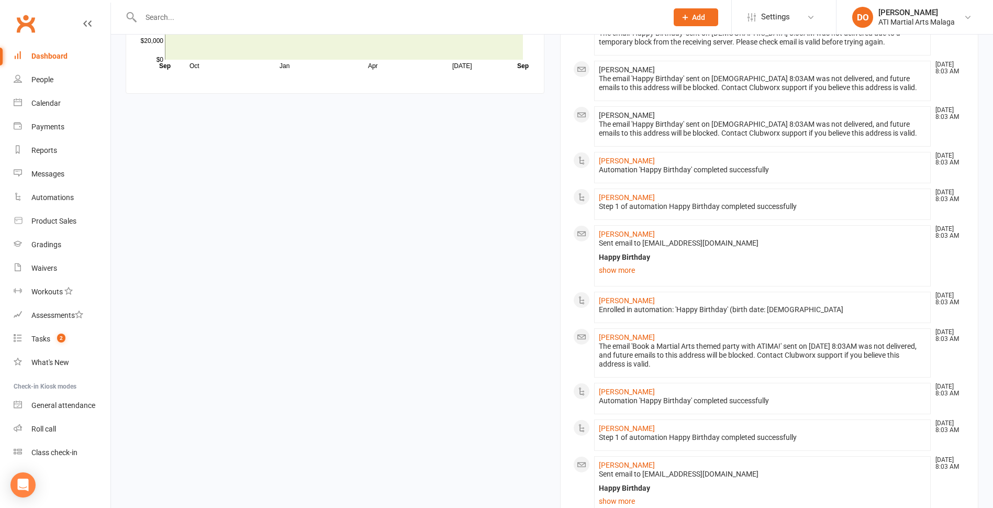
scroll to position [942, 0]
click at [620, 333] on link "[PERSON_NAME]" at bounding box center [627, 336] width 56 height 8
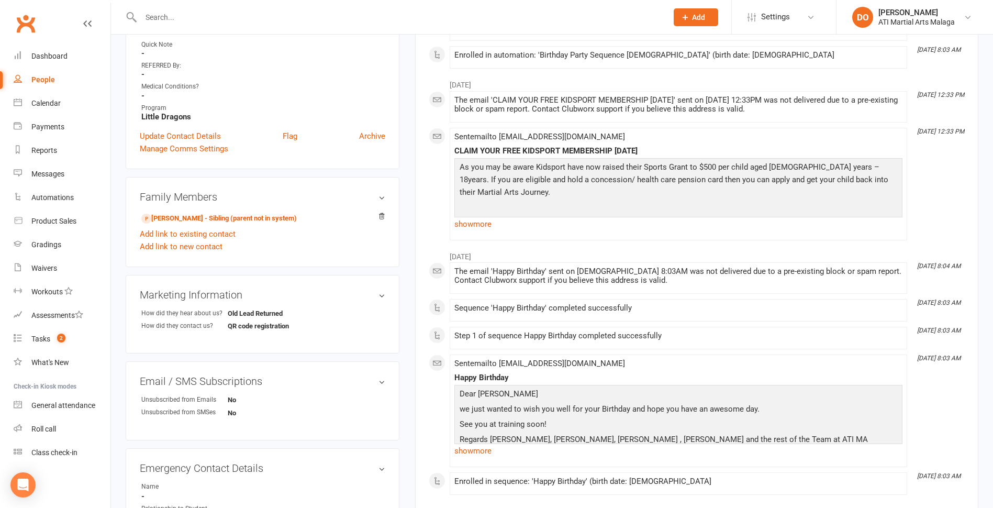
scroll to position [366, 0]
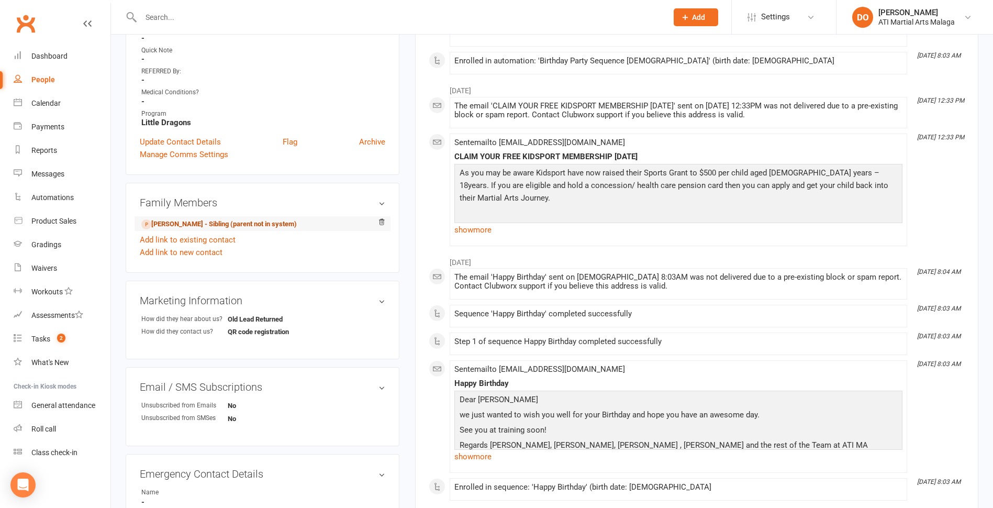
click at [205, 225] on link "[PERSON_NAME] - Sibling (parent not in system)" at bounding box center [218, 224] width 155 height 11
click at [0, 0] on div "Loading" at bounding box center [0, 0] width 0 height 0
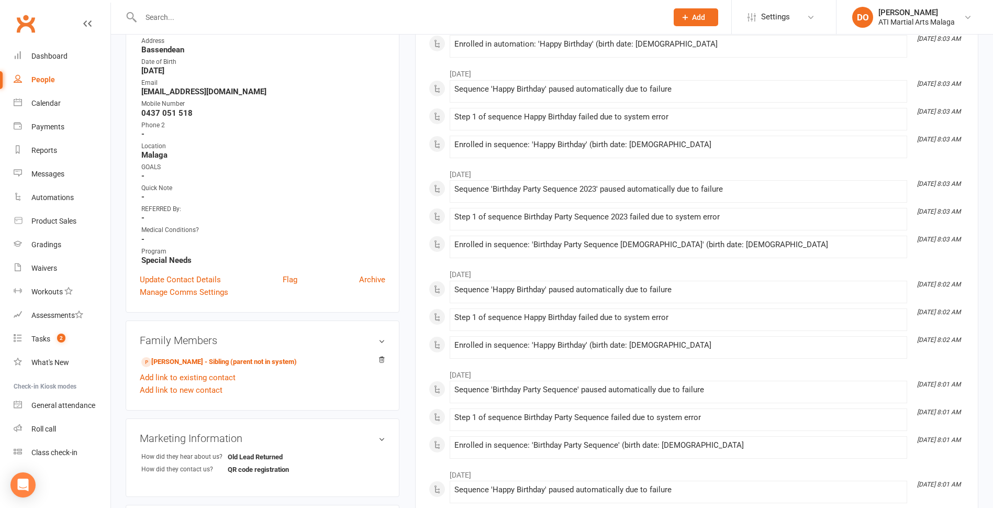
scroll to position [262, 0]
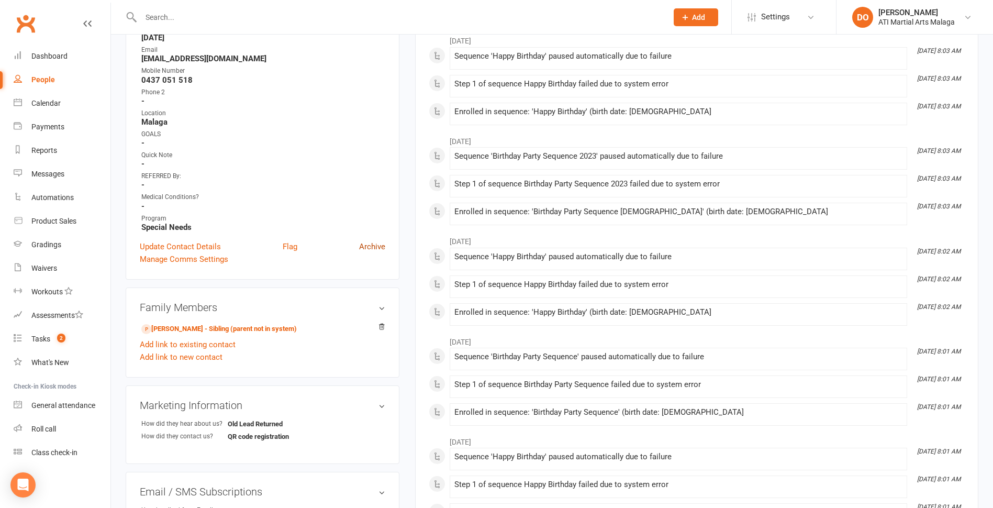
click at [365, 249] on link "Archive" at bounding box center [372, 246] width 26 height 13
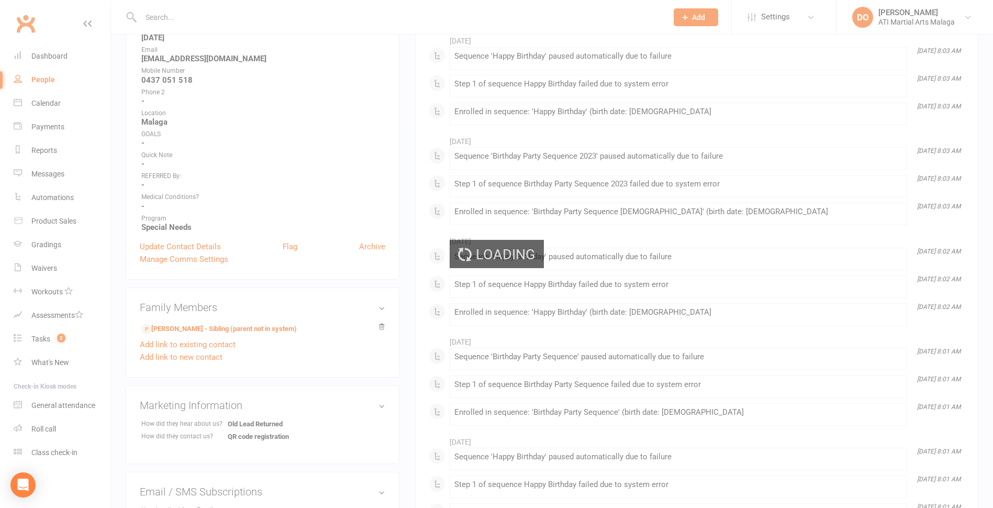
click at [559, 32] on div "Loading" at bounding box center [496, 254] width 993 height 508
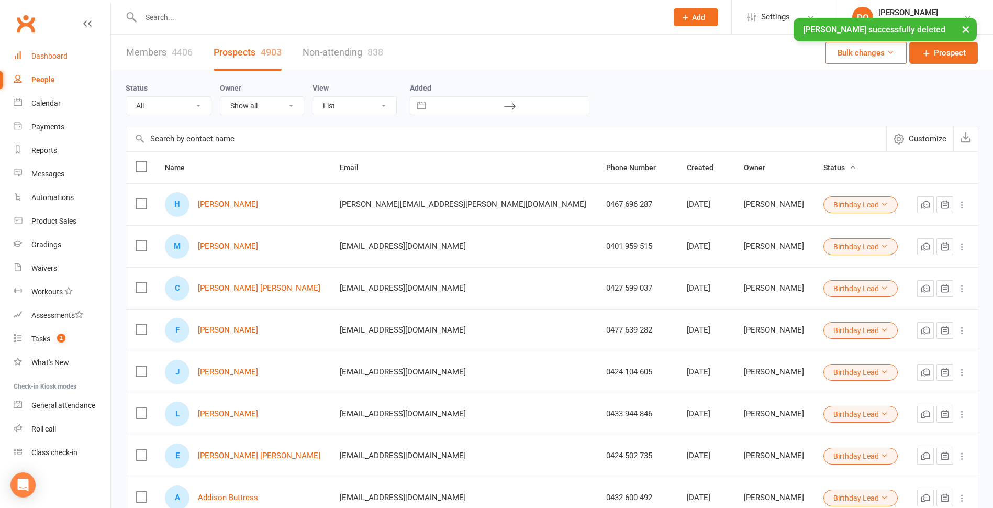
click at [55, 57] on div "Dashboard" at bounding box center [49, 56] width 36 height 8
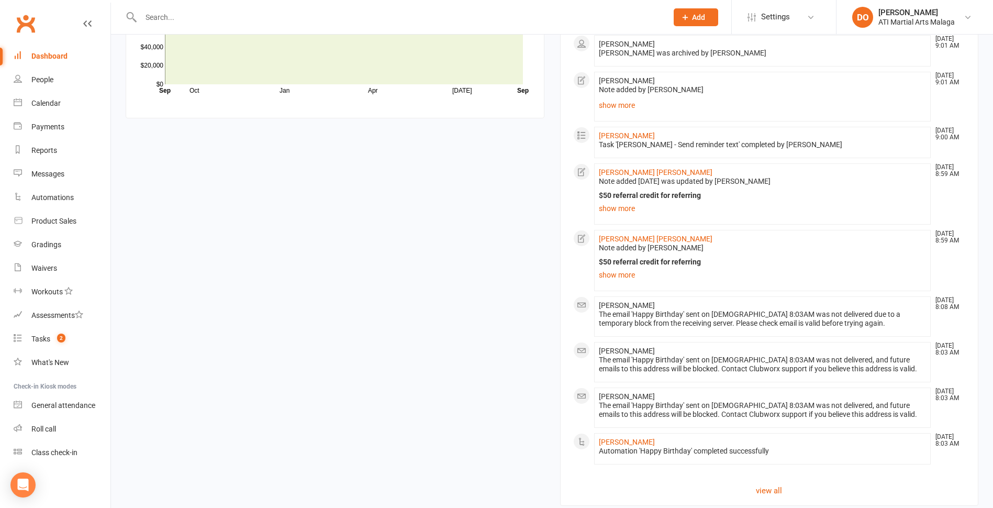
scroll to position [957, 0]
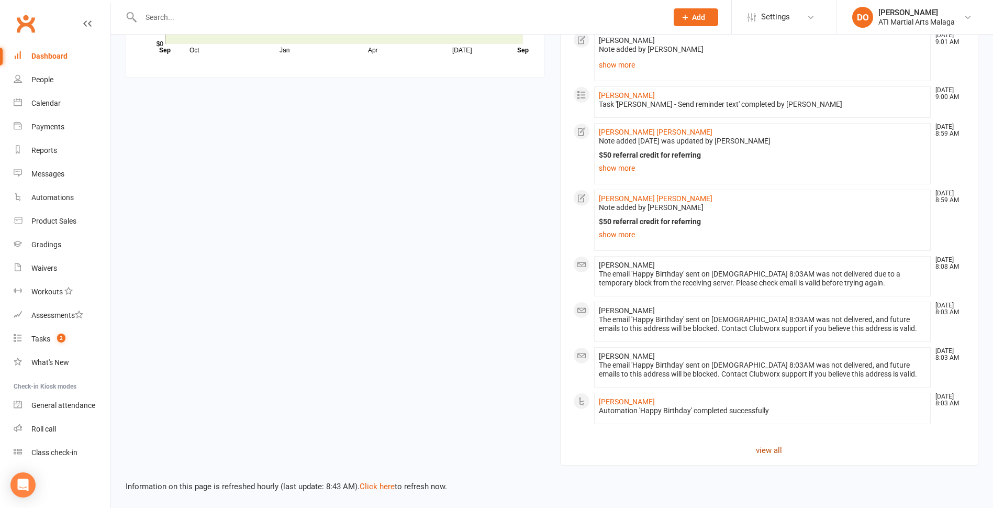
click at [774, 450] on link "view all" at bounding box center [769, 450] width 393 height 13
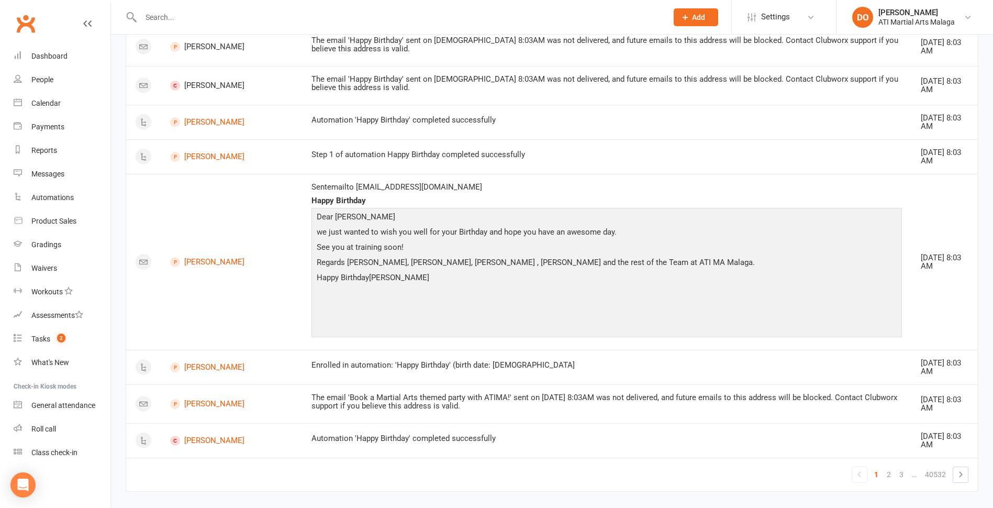
scroll to position [827, 0]
click at [224, 398] on link "[PERSON_NAME]" at bounding box center [231, 403] width 122 height 10
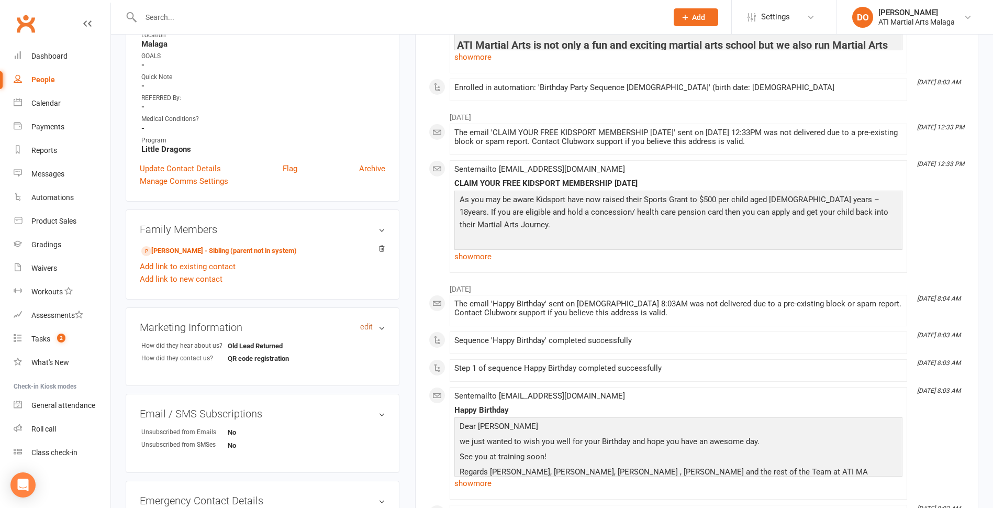
scroll to position [366, 0]
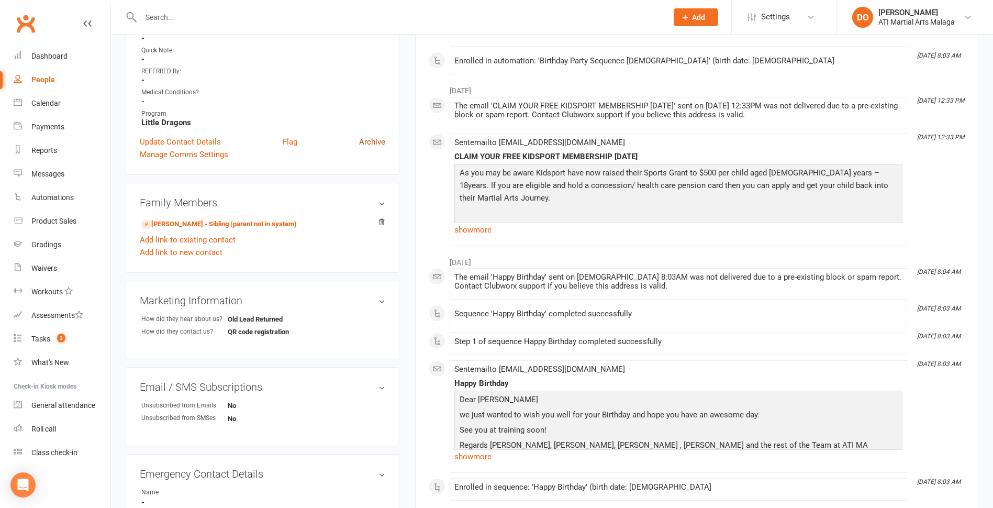
click at [375, 137] on link "Archive" at bounding box center [372, 142] width 26 height 13
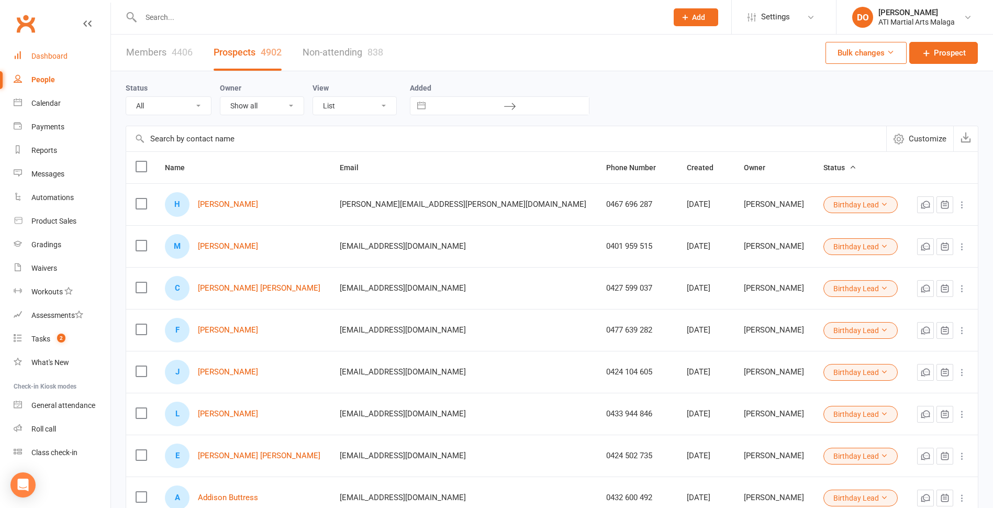
click at [47, 57] on div "Dashboard" at bounding box center [49, 56] width 36 height 8
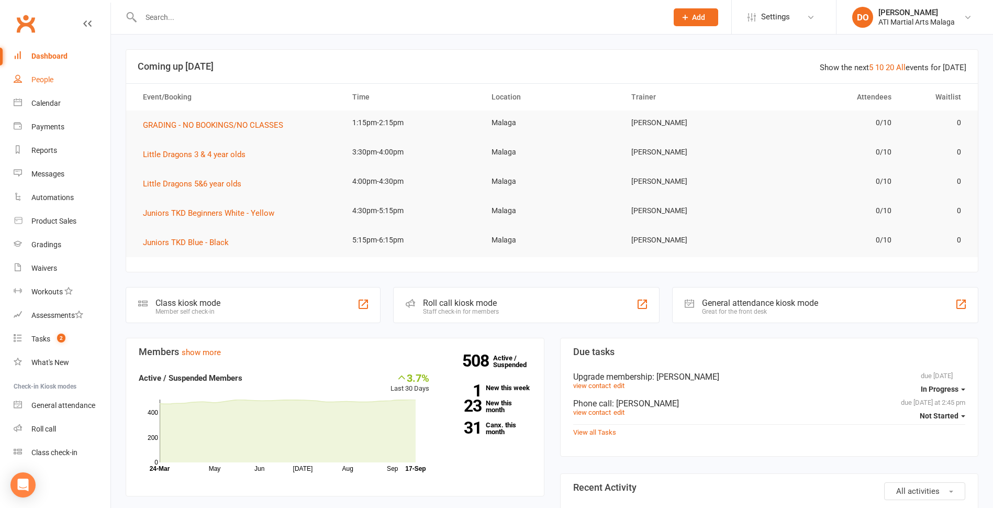
click at [43, 78] on div "People" at bounding box center [42, 79] width 22 height 8
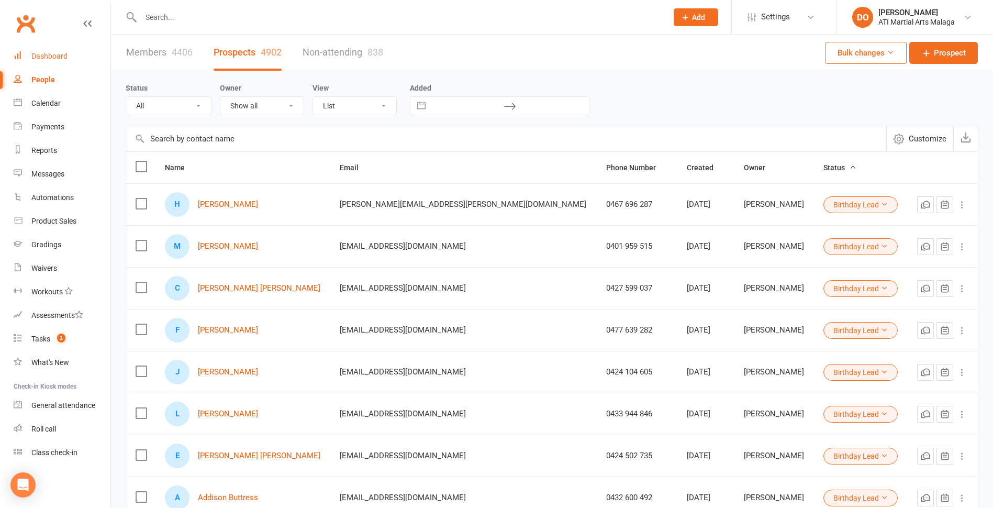
click at [60, 61] on link "Dashboard" at bounding box center [62, 56] width 97 height 24
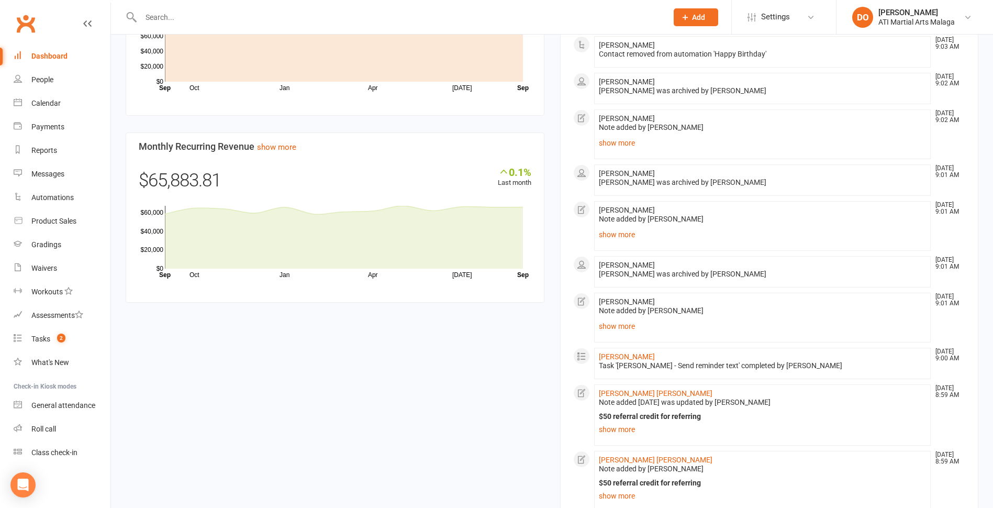
scroll to position [957, 0]
